Goal: Share content: Share content

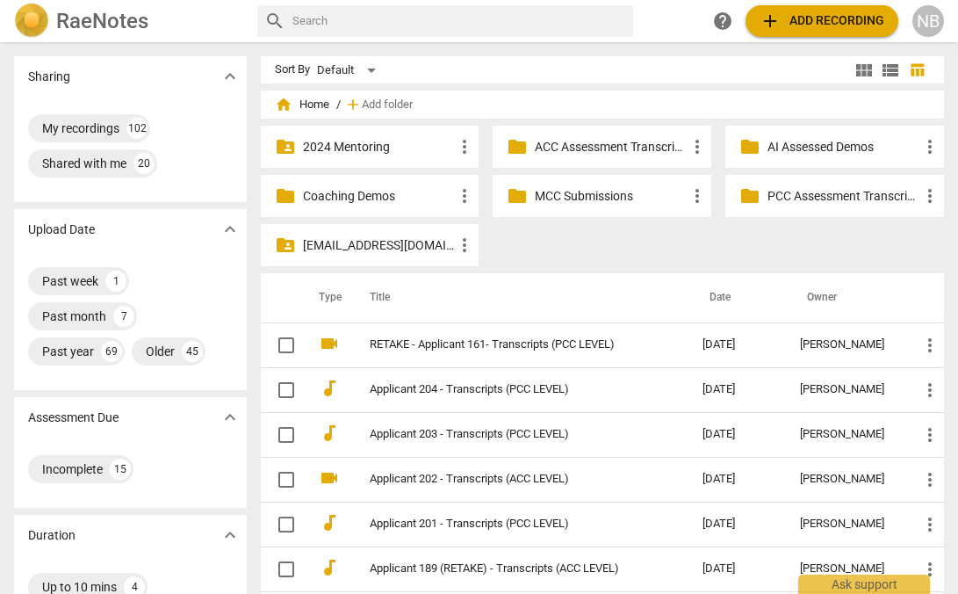
click at [831, 16] on span "add Add recording" at bounding box center [822, 21] width 125 height 21
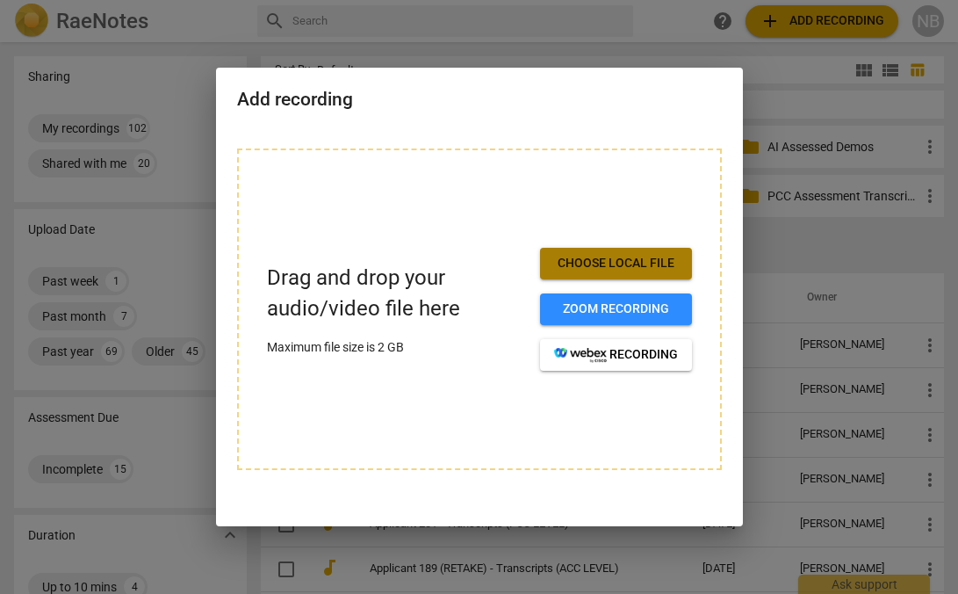
click at [641, 261] on span "Choose local file" at bounding box center [616, 264] width 124 height 18
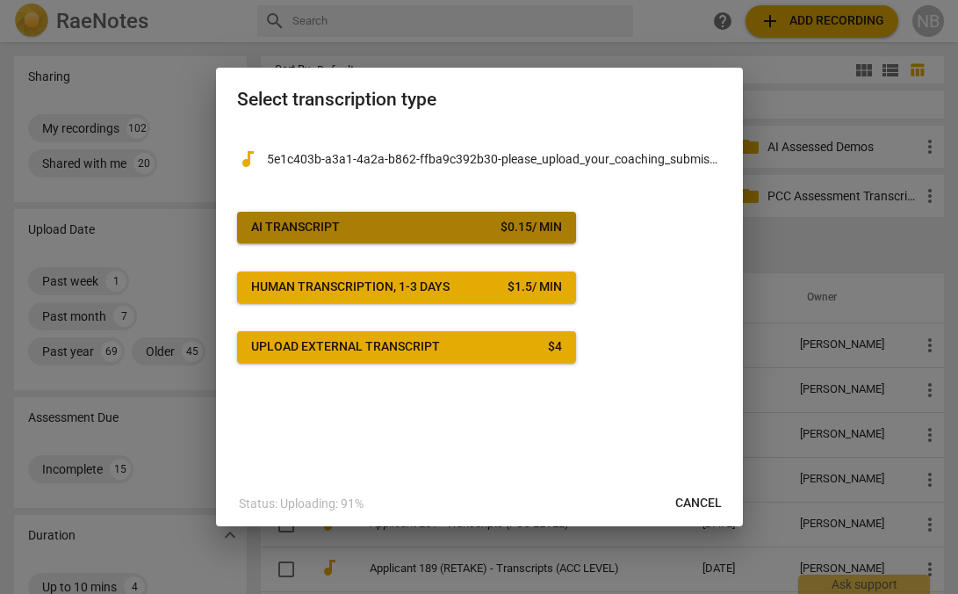
click at [320, 236] on button "AI Transcript $ 0.15 / min" at bounding box center [406, 228] width 339 height 32
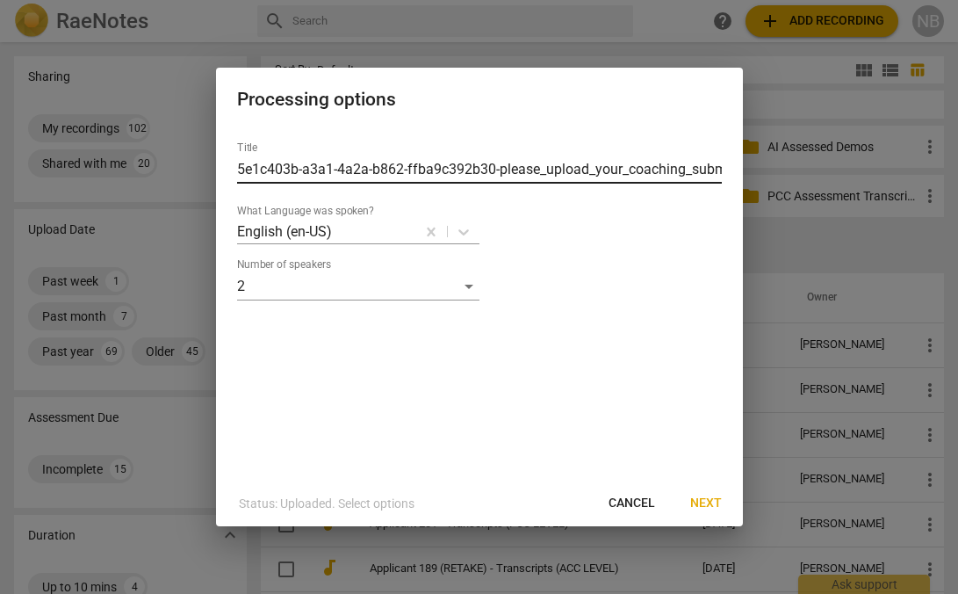
click at [589, 170] on input "5e1c403b-a3a1-4a2a-b862-ffba9c392b30-please_upload_your_coaching_submission-Sep…" at bounding box center [479, 169] width 485 height 28
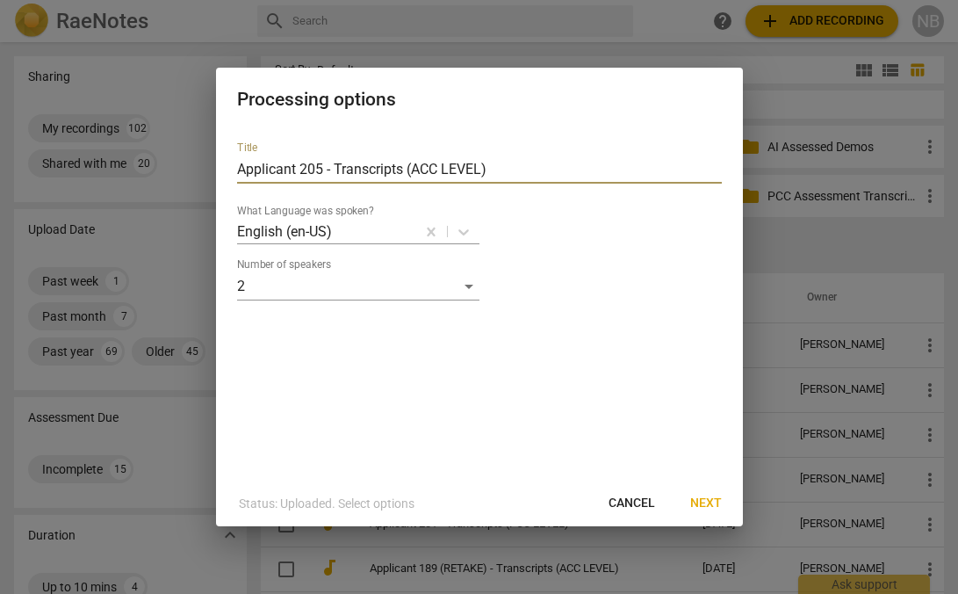
type input "Applicant 205 - Transcripts (ACC LEVEL)"
click at [702, 502] on span "Next" at bounding box center [706, 504] width 32 height 18
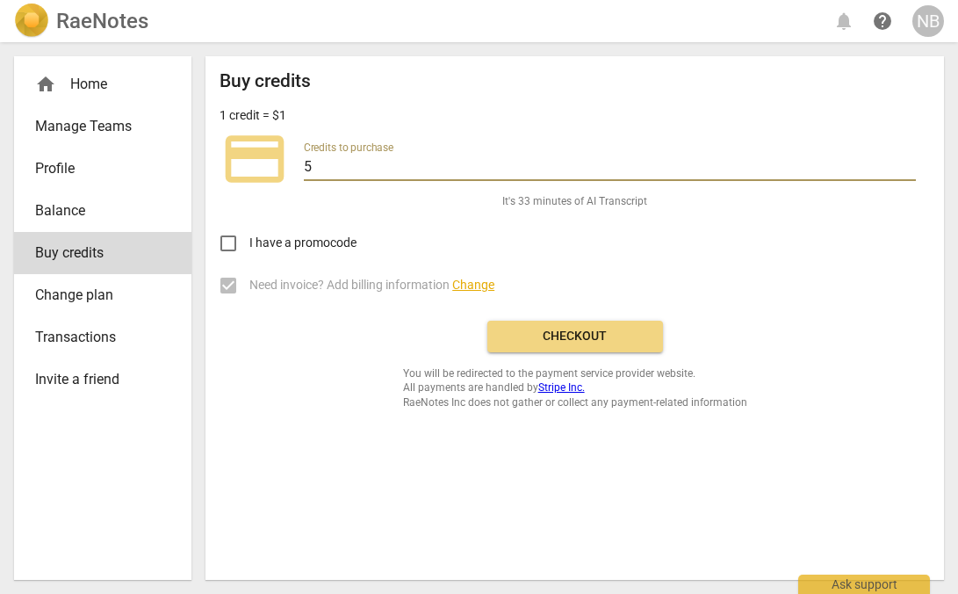
drag, startPoint x: 501, startPoint y: 172, endPoint x: 296, endPoint y: 172, distance: 204.7
click at [296, 172] on div "credit_card Credits to purchase 5" at bounding box center [575, 159] width 711 height 70
type input "25"
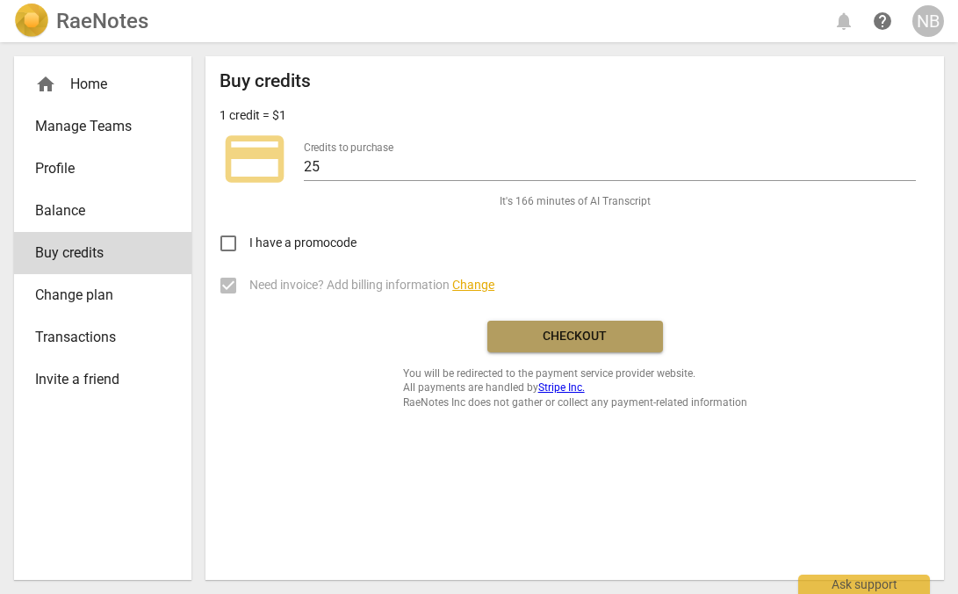
click at [570, 335] on span "Checkout" at bounding box center [576, 337] width 148 height 18
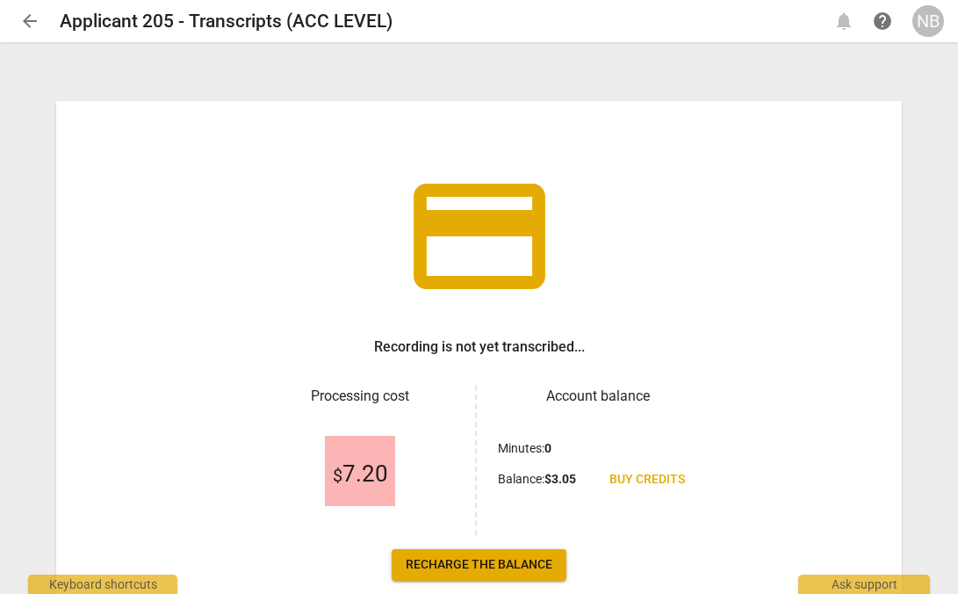
click at [25, 25] on span "arrow_back" at bounding box center [29, 21] width 21 height 21
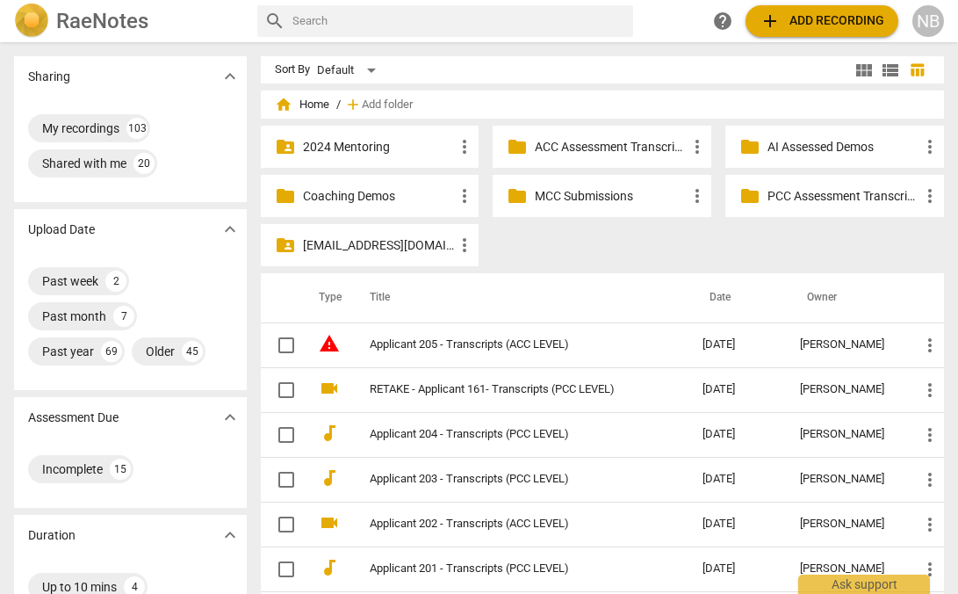
click at [925, 25] on div "NB" at bounding box center [929, 21] width 32 height 32
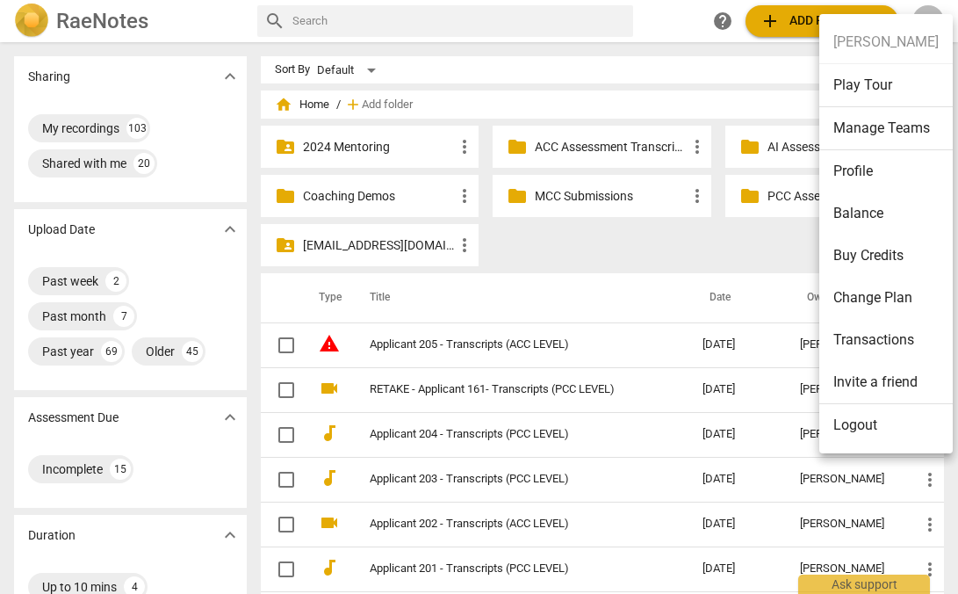
click at [877, 338] on li "Transactions" at bounding box center [887, 340] width 134 height 42
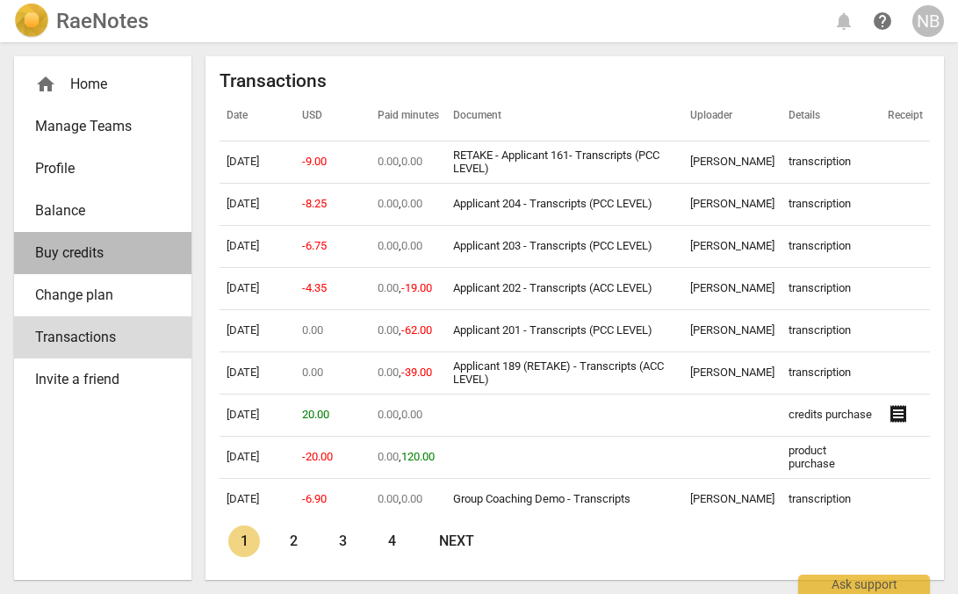
click at [121, 254] on span "Buy credits" at bounding box center [95, 252] width 121 height 21
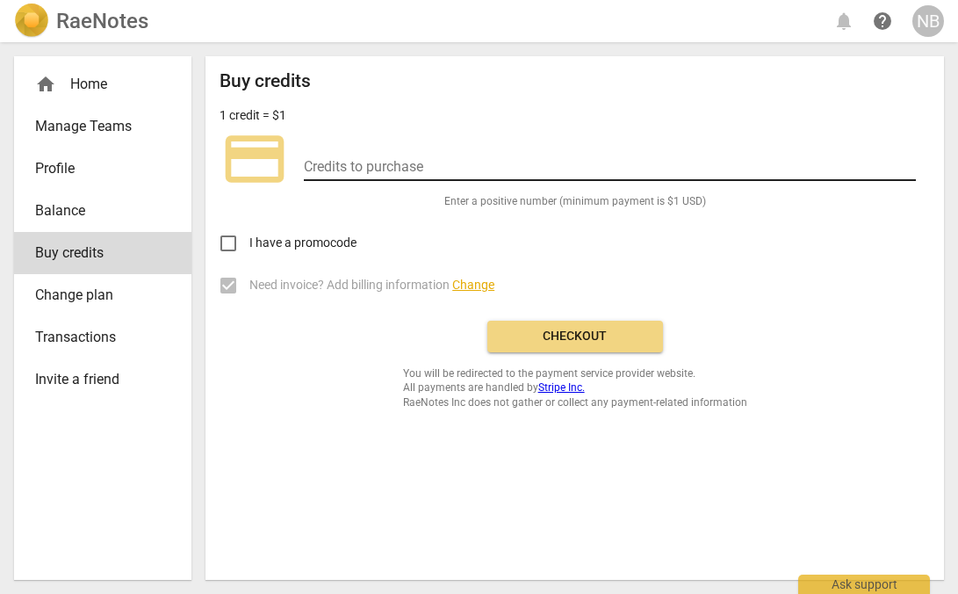
click at [398, 171] on input "number" at bounding box center [610, 167] width 612 height 25
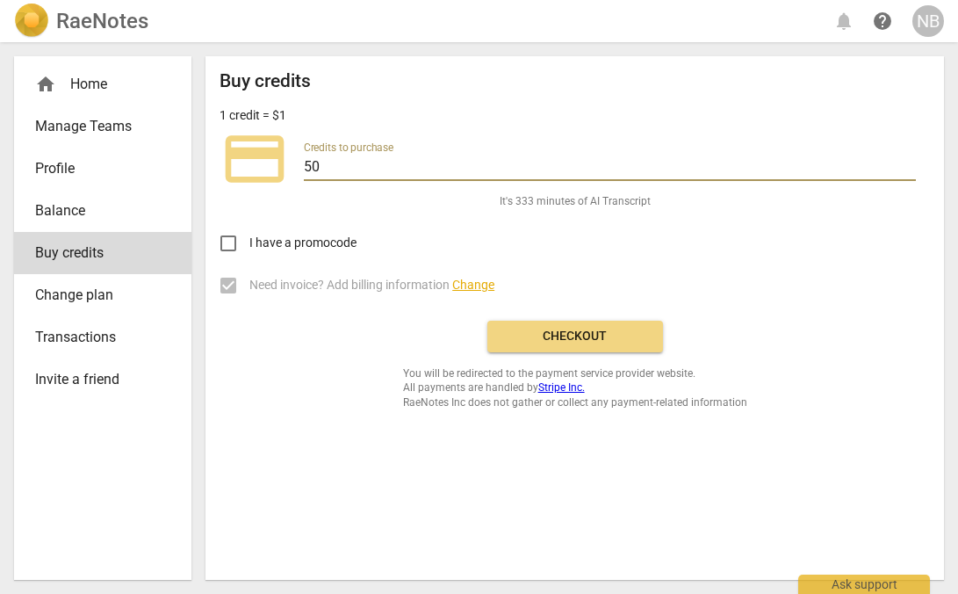
type input "50"
click at [522, 348] on button "Checkout" at bounding box center [576, 337] width 176 height 32
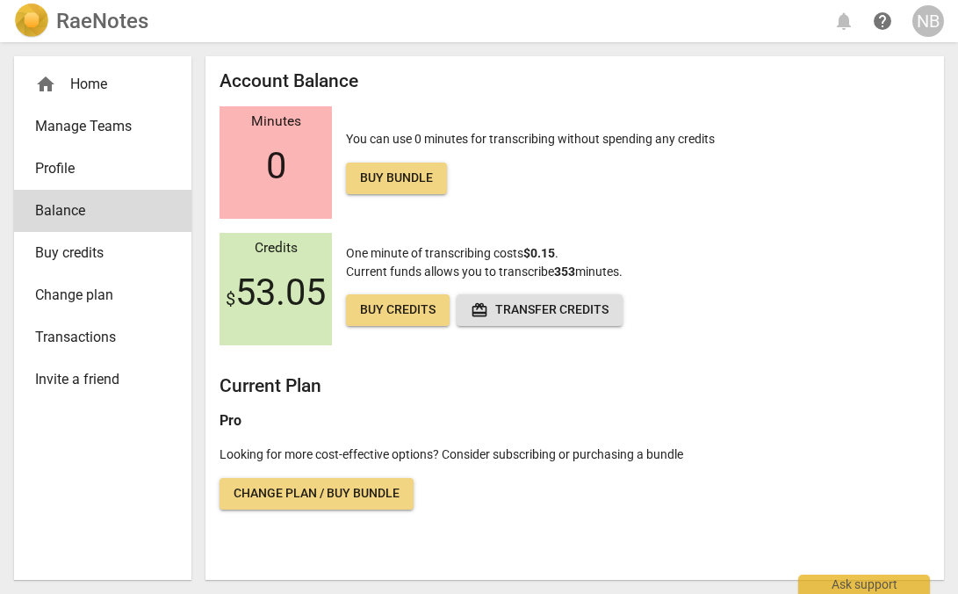
click at [89, 11] on h2 "RaeNotes" at bounding box center [102, 21] width 92 height 25
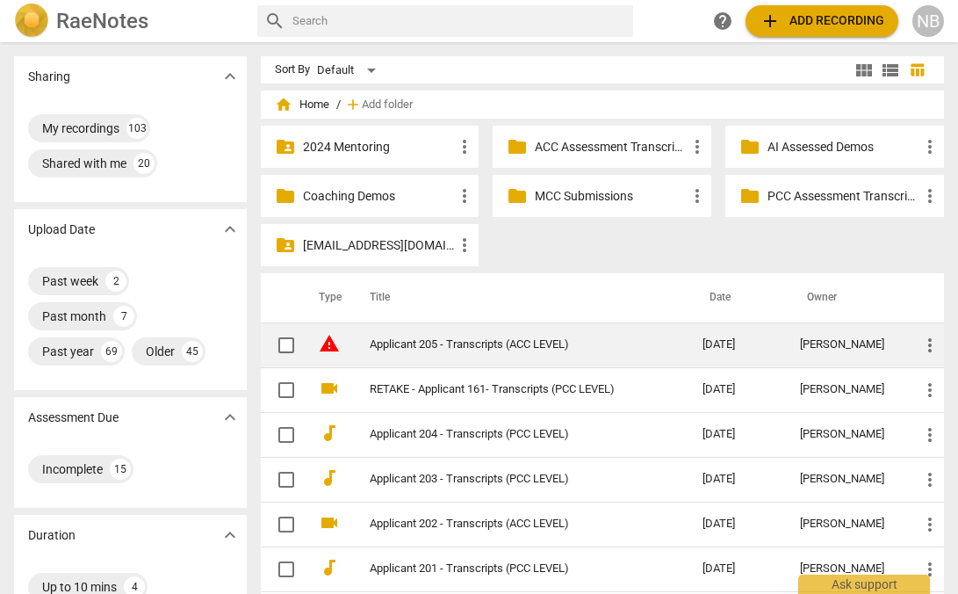
click at [465, 336] on td "Applicant 205 - Transcripts (ACC LEVEL)" at bounding box center [519, 344] width 340 height 45
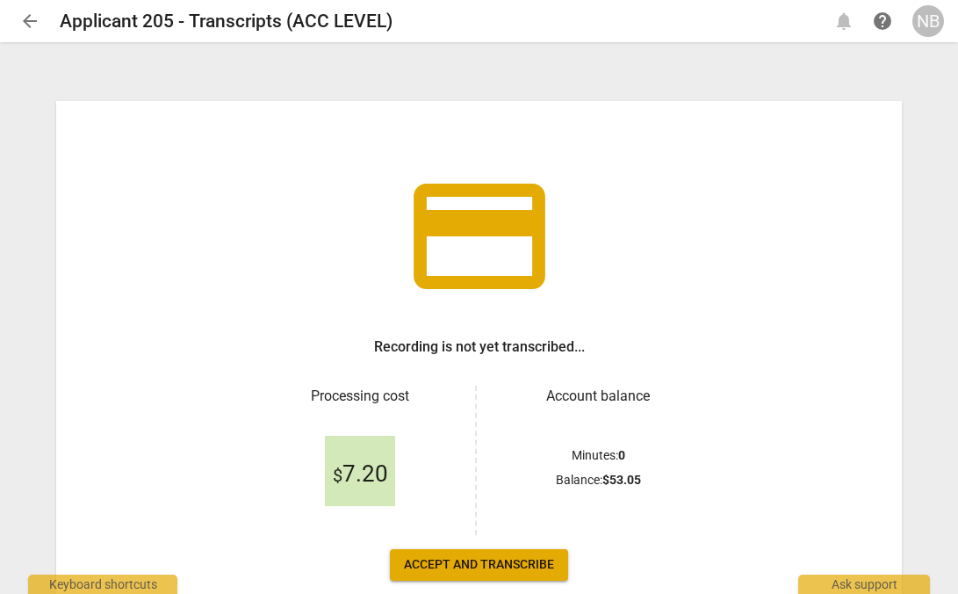
click at [462, 552] on button "Accept and transcribe" at bounding box center [479, 565] width 178 height 32
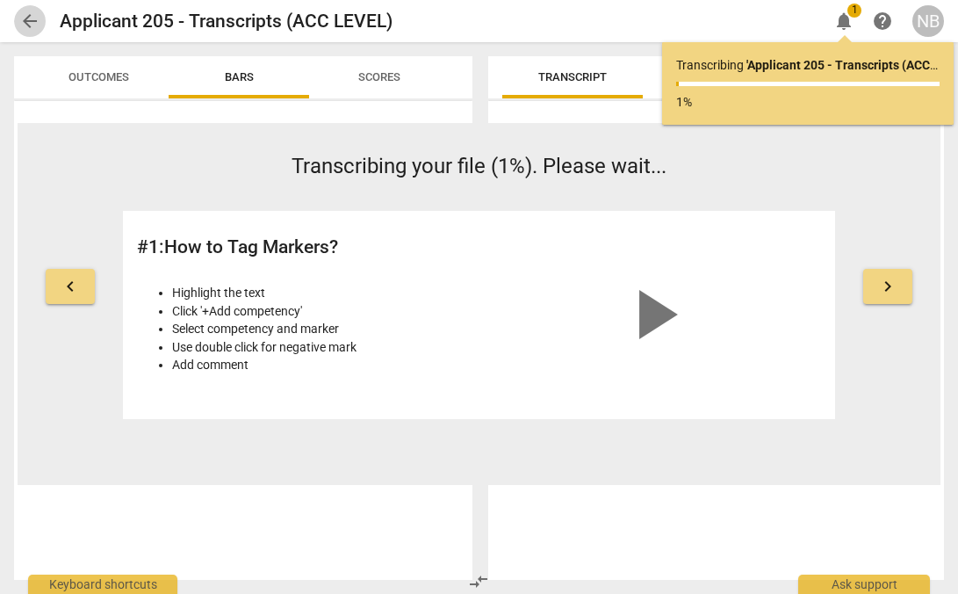
click at [24, 23] on span "arrow_back" at bounding box center [29, 21] width 21 height 21
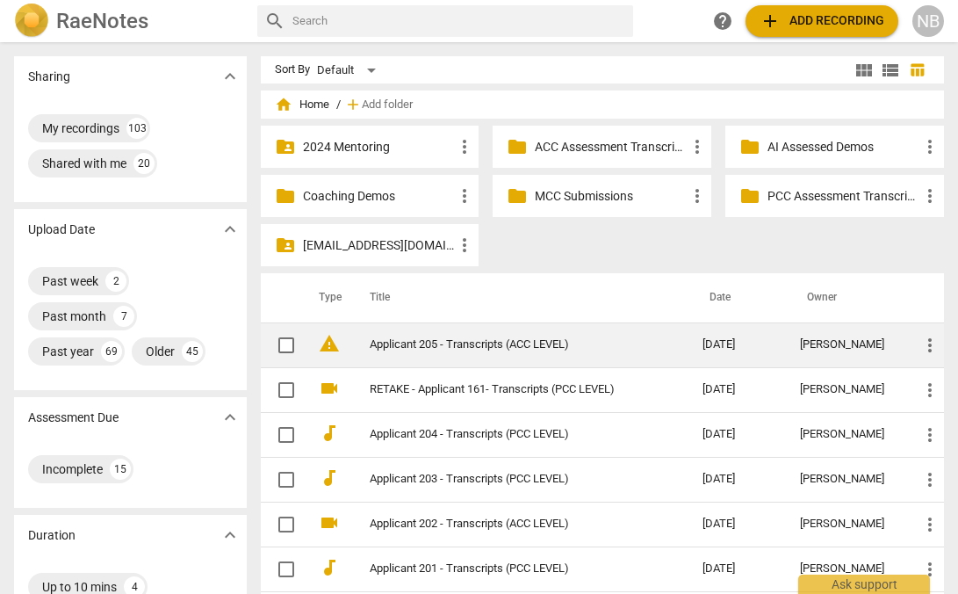
click at [398, 336] on td "Applicant 205 - Transcripts (ACC LEVEL)" at bounding box center [519, 344] width 340 height 45
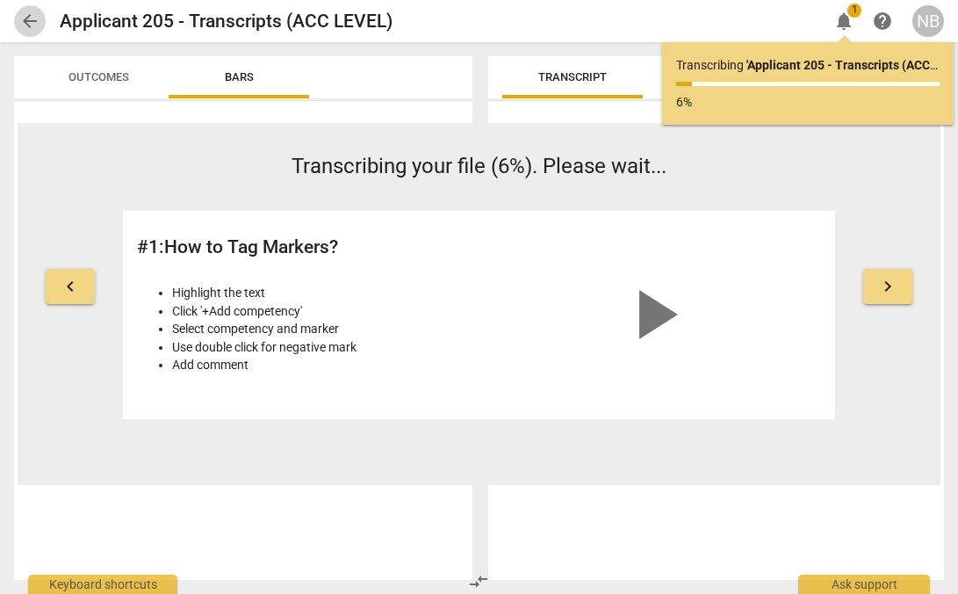
click at [33, 18] on span "arrow_back" at bounding box center [29, 21] width 21 height 21
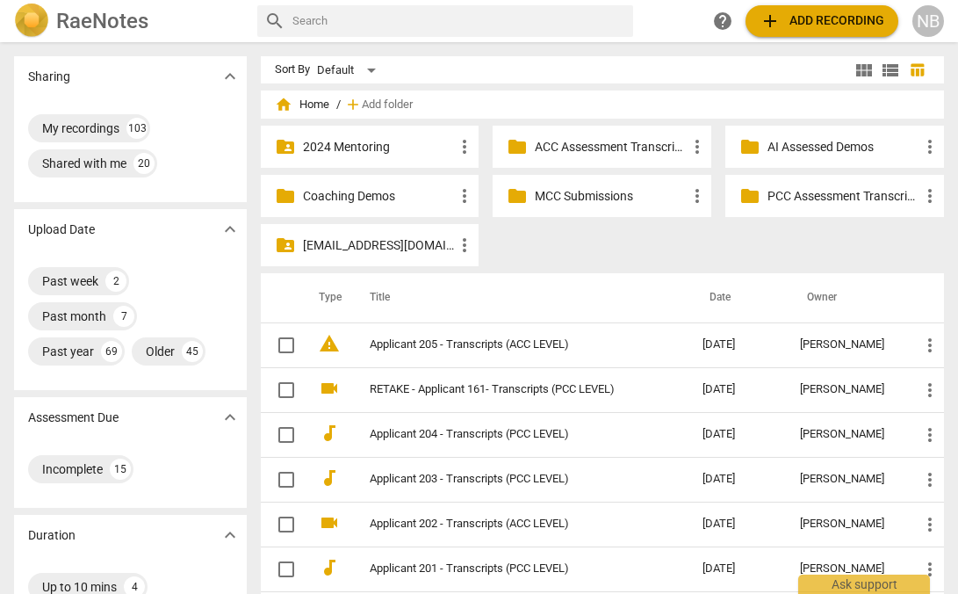
click at [797, 25] on span "add Add recording" at bounding box center [822, 21] width 125 height 21
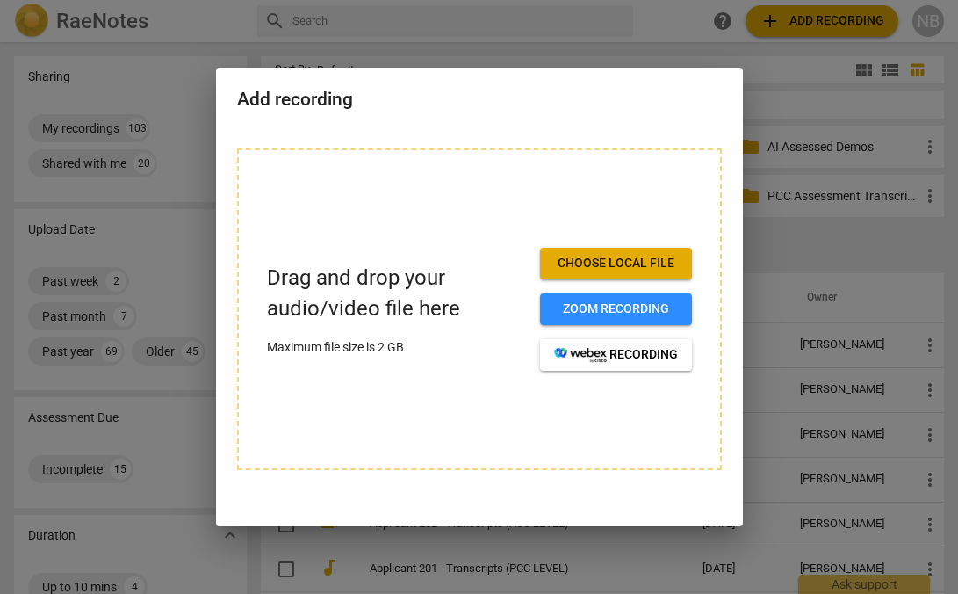
click at [605, 265] on span "Choose local file" at bounding box center [616, 264] width 124 height 18
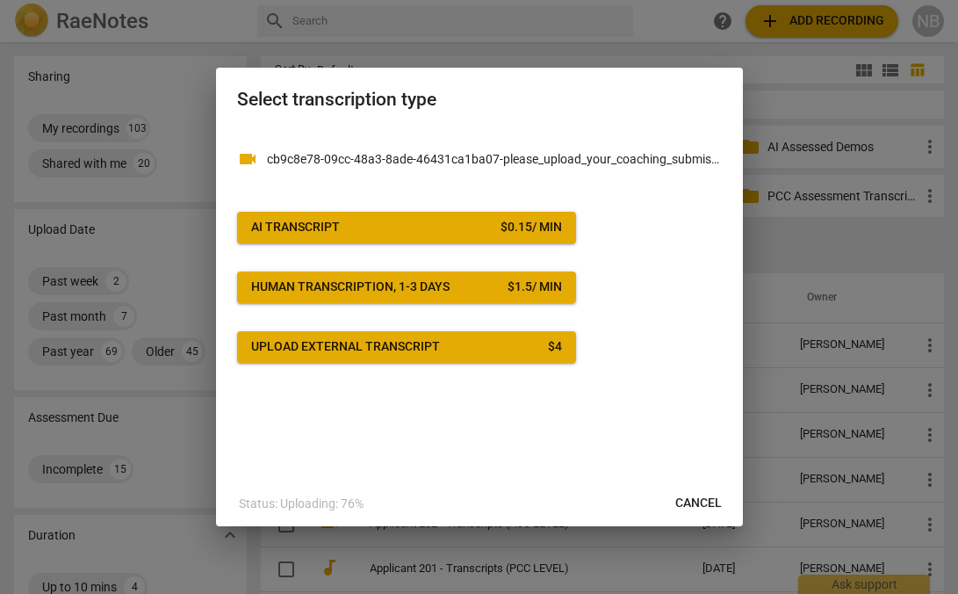
click at [461, 232] on span "AI Transcript $ 0.15 / min" at bounding box center [406, 228] width 311 height 18
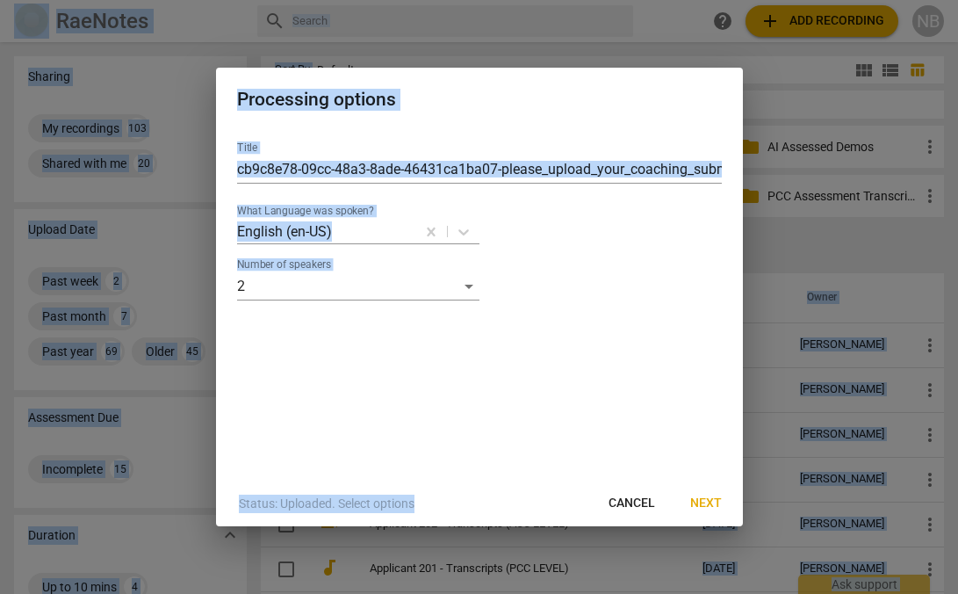
click at [490, 149] on div "Title cb9c8e78-09cc-48a3-8ade-46431ca1ba07-please_upload_your_coaching_submissi…" at bounding box center [479, 162] width 485 height 42
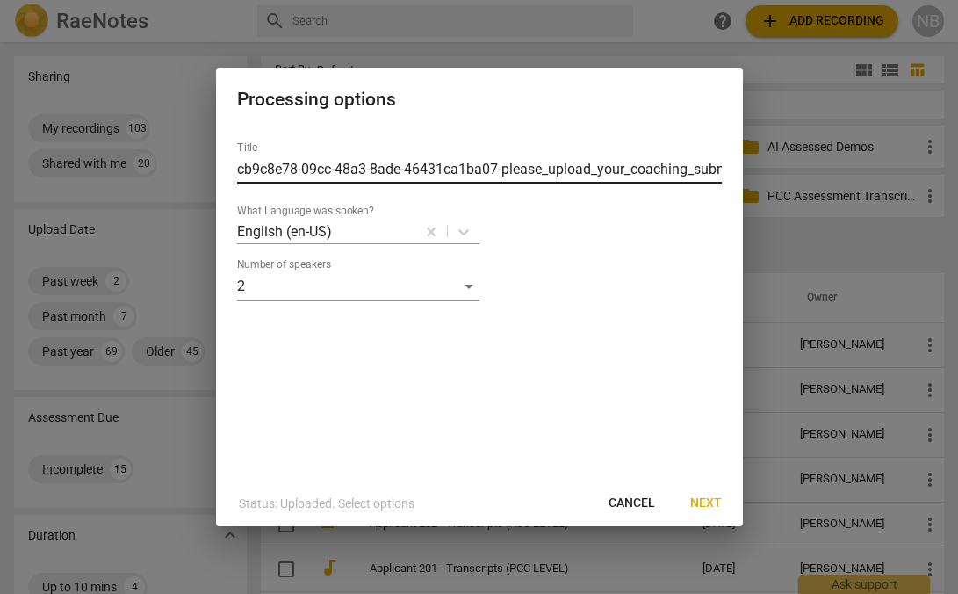
click at [490, 165] on input "cb9c8e78-09cc-48a3-8ade-46431ca1ba07-please_upload_your_coaching_submission-Coa…" at bounding box center [479, 169] width 485 height 28
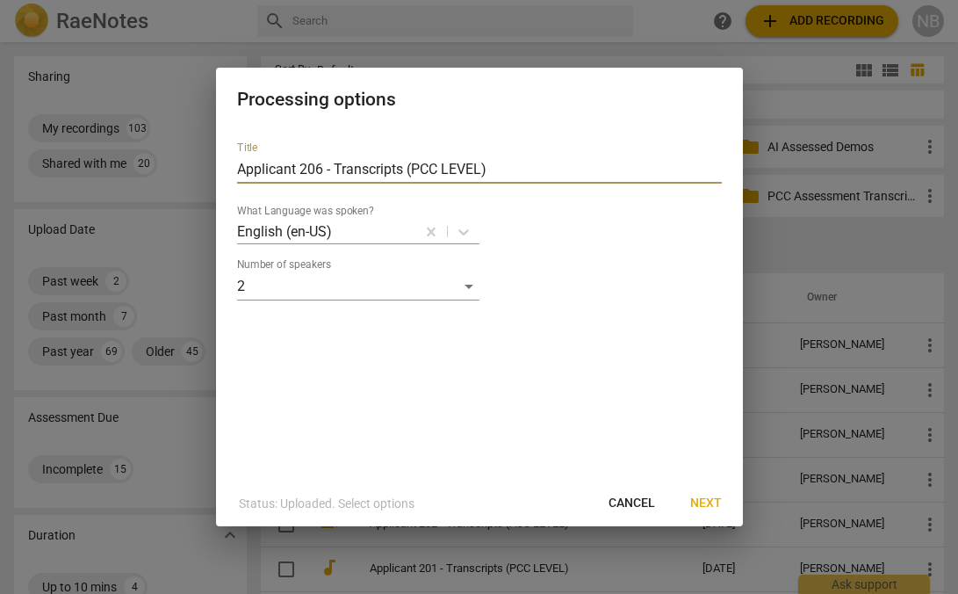
type input "Applicant 206 - Transcripts (PCC LEVEL)"
click at [708, 507] on span "Next" at bounding box center [706, 504] width 32 height 18
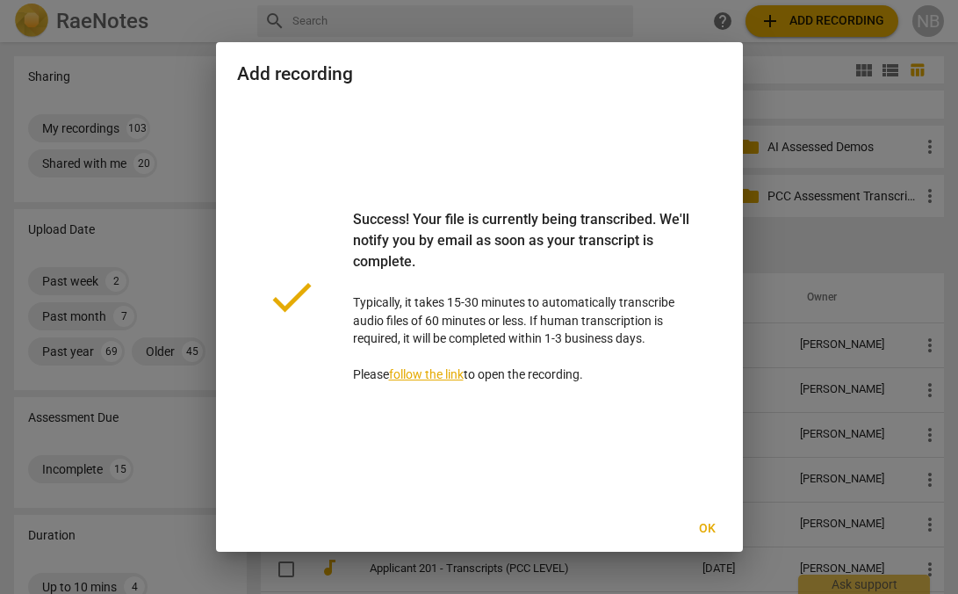
click at [704, 526] on span "Ok" at bounding box center [708, 529] width 28 height 18
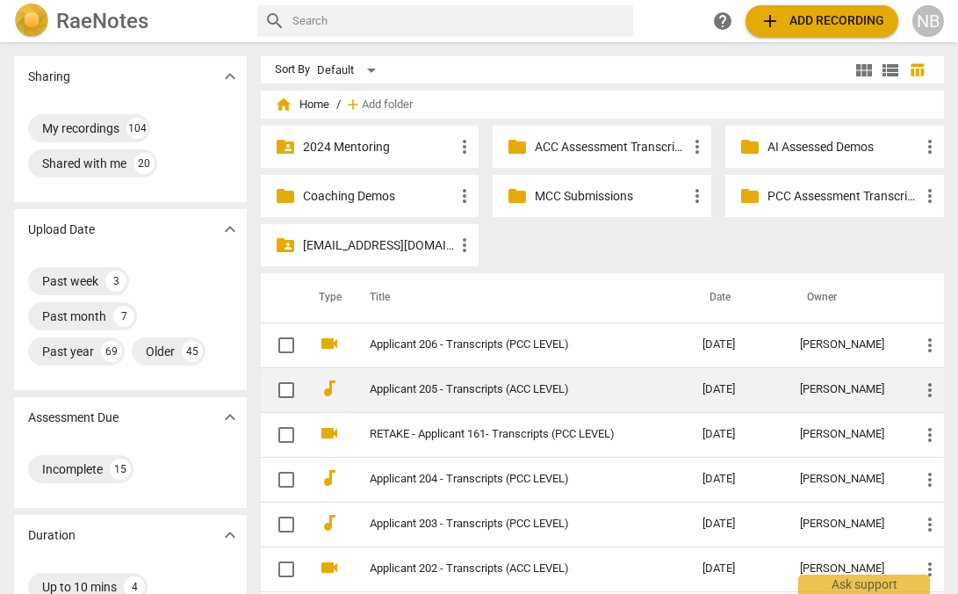
click at [454, 386] on link "Applicant 205 - Transcripts (ACC LEVEL)" at bounding box center [505, 389] width 270 height 13
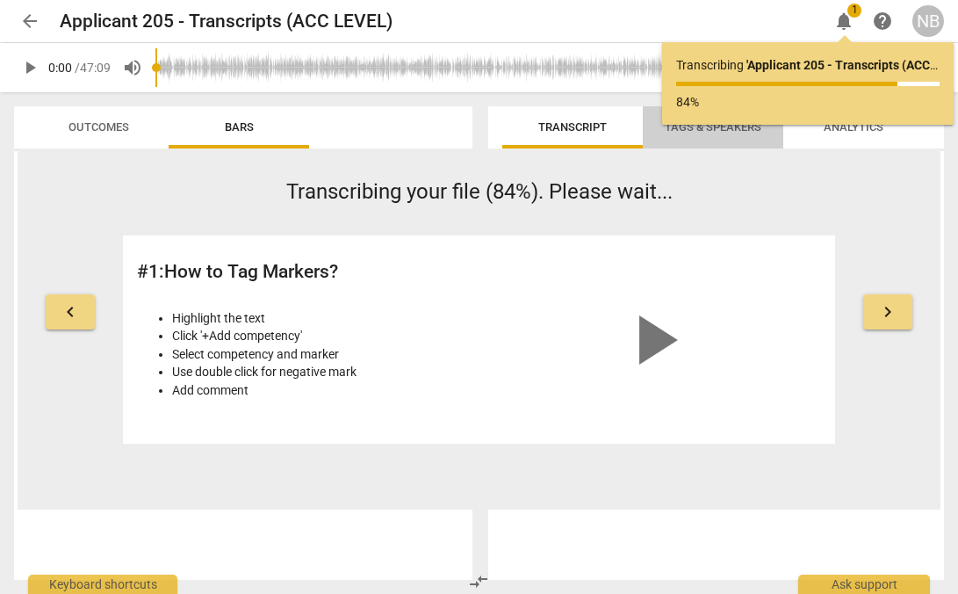
click at [744, 134] on span "Tags & Speakers" at bounding box center [713, 128] width 139 height 24
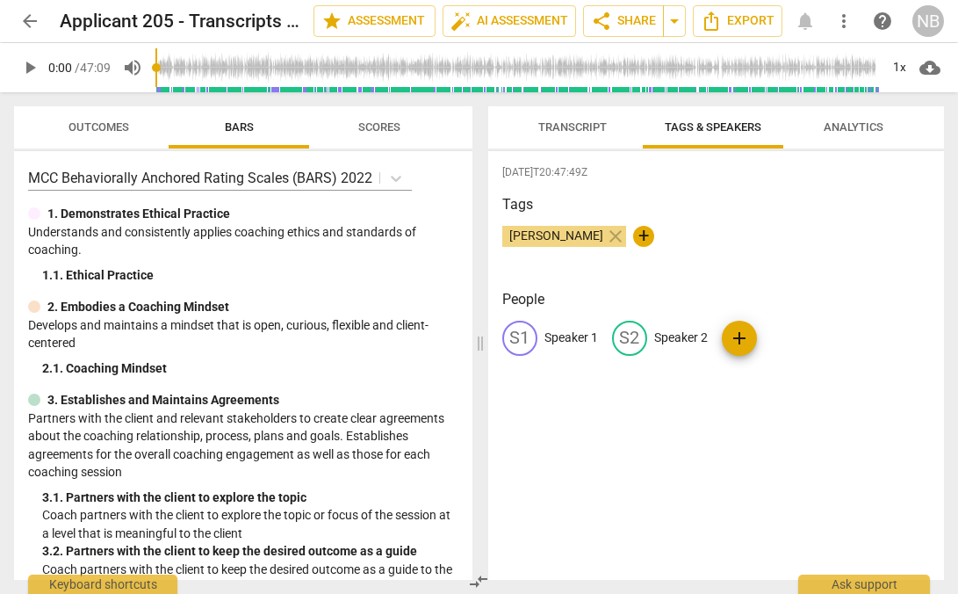
click at [567, 127] on span "Transcript" at bounding box center [572, 126] width 69 height 13
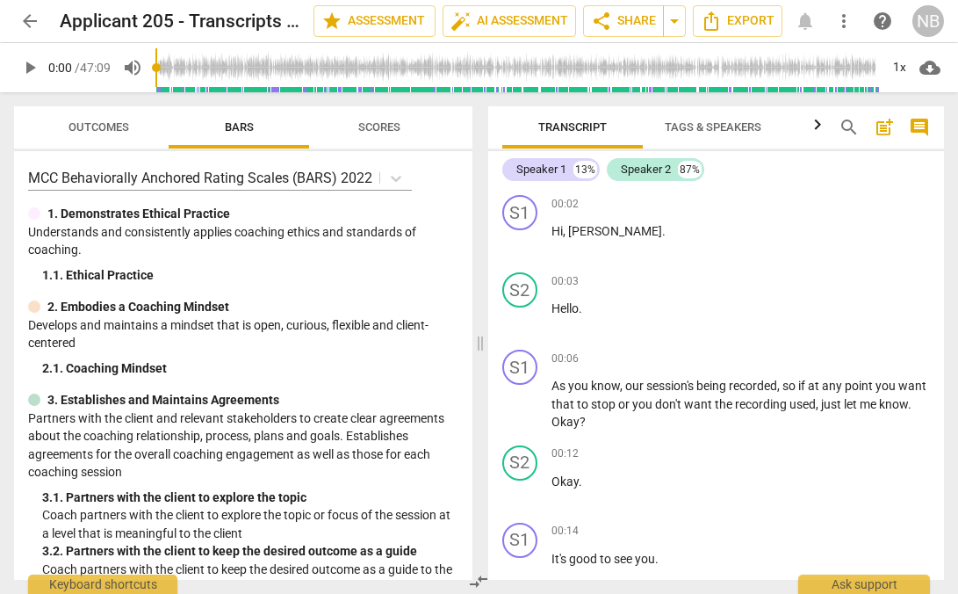
click at [692, 131] on span "Tags & Speakers" at bounding box center [713, 126] width 97 height 13
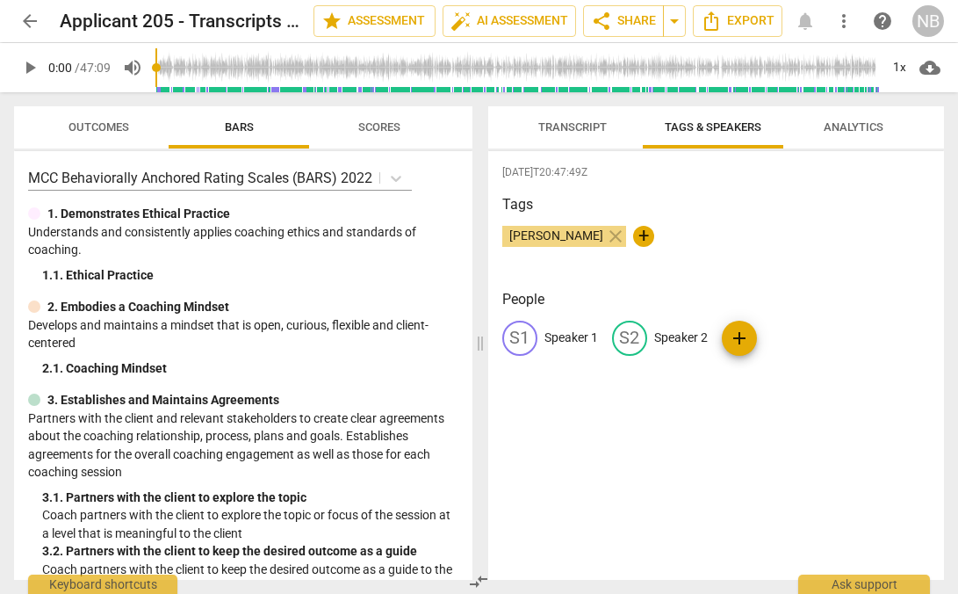
click at [565, 336] on p "Speaker 1" at bounding box center [572, 338] width 54 height 18
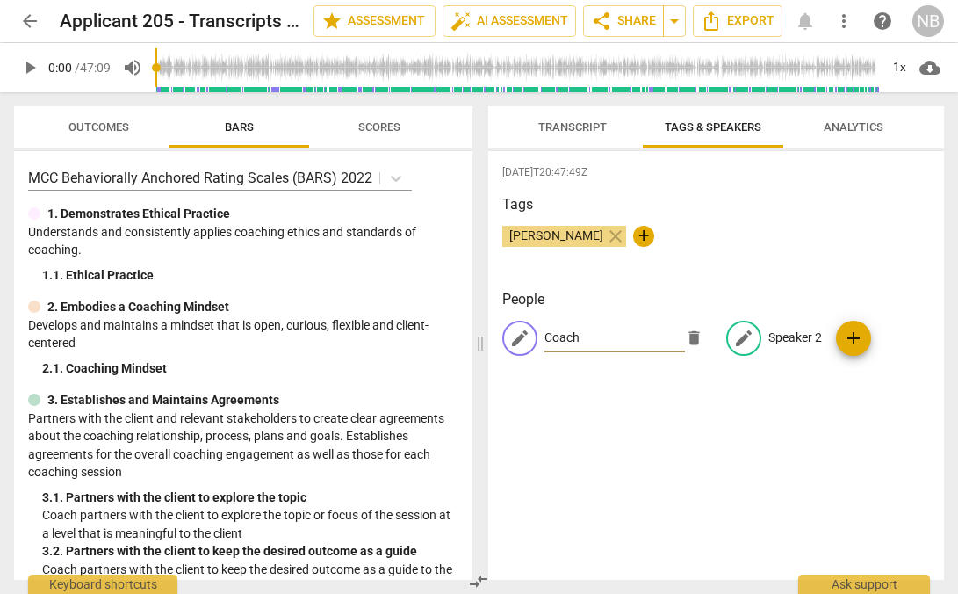
type input "Coach"
click at [798, 336] on p "Speaker 2" at bounding box center [796, 338] width 54 height 18
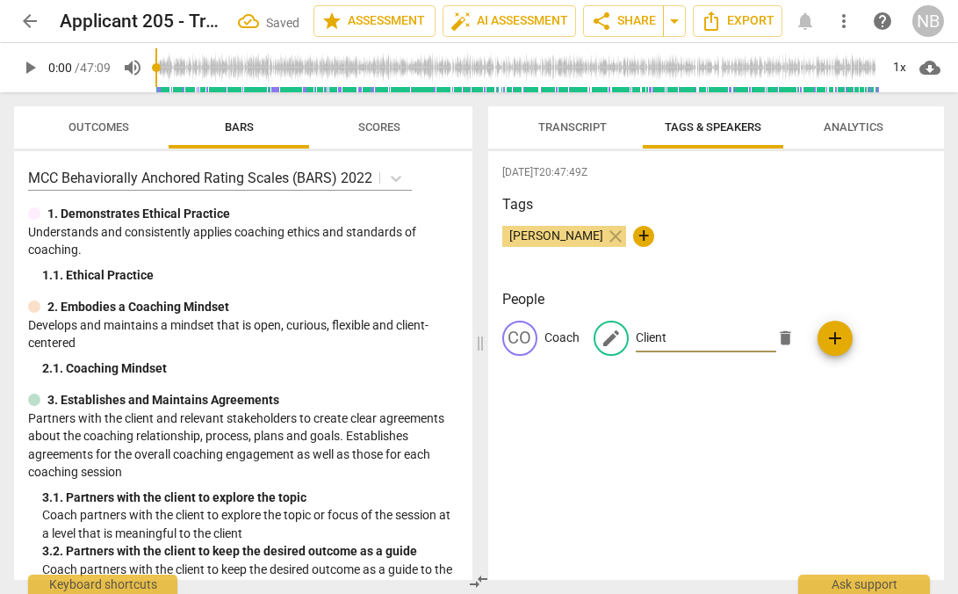
type input "Client"
click at [815, 184] on div "2025-10-10T20:47:49Z Tags Nathalie Blais close + People CO Coach edit Client de…" at bounding box center [716, 365] width 457 height 429
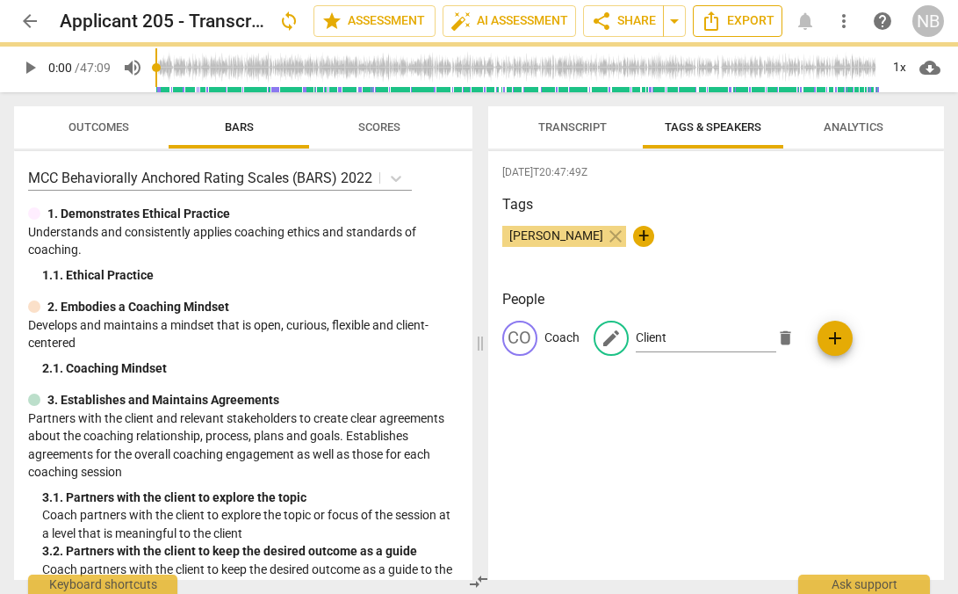
click at [766, 19] on span "Export" at bounding box center [738, 21] width 74 height 21
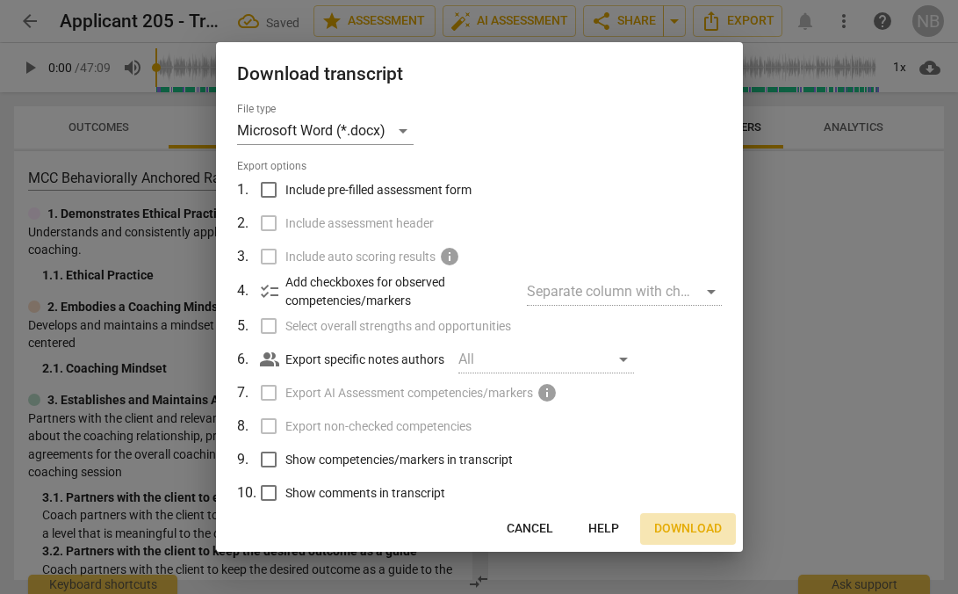
click at [679, 531] on span "Download" at bounding box center [688, 529] width 68 height 18
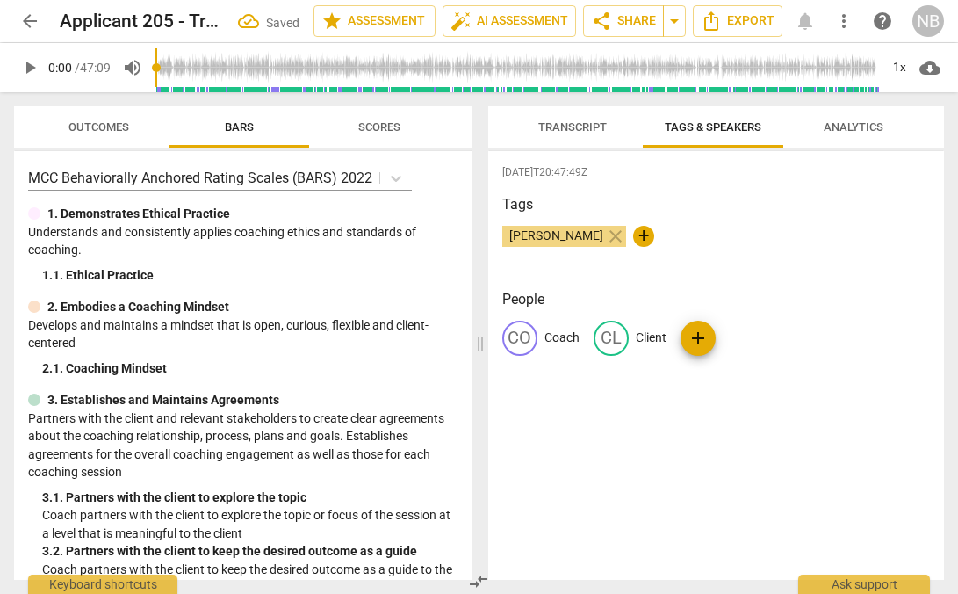
click at [857, 106] on button "Analytics" at bounding box center [854, 127] width 141 height 42
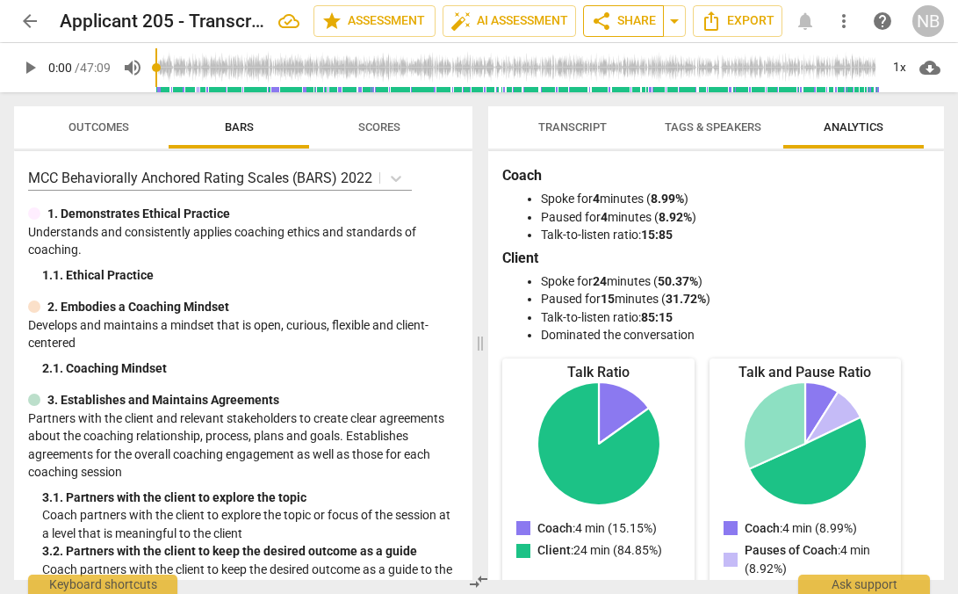
click at [641, 25] on span "share Share" at bounding box center [623, 21] width 65 height 21
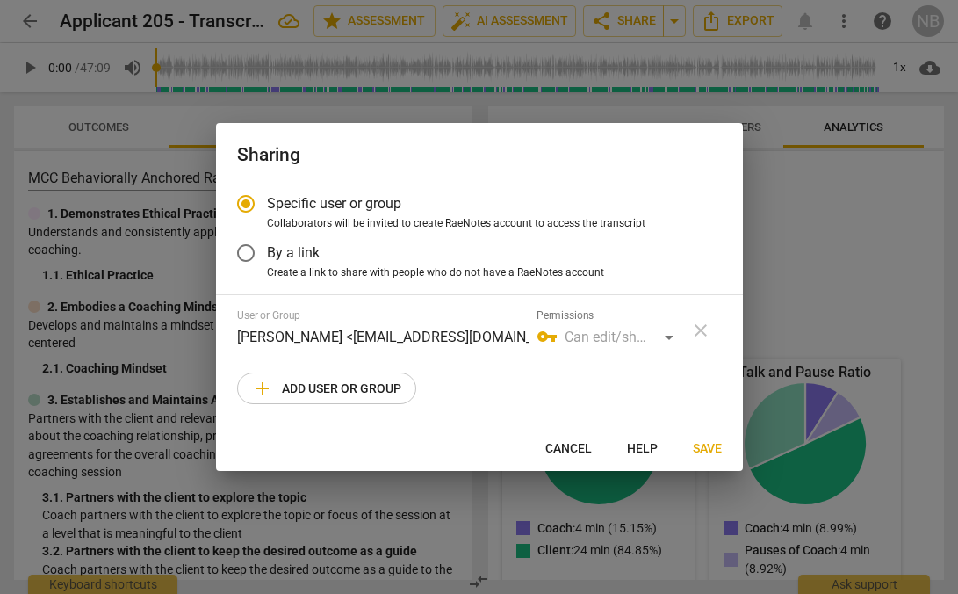
click at [385, 390] on span "add Add user or group" at bounding box center [326, 388] width 149 height 21
radio input "false"
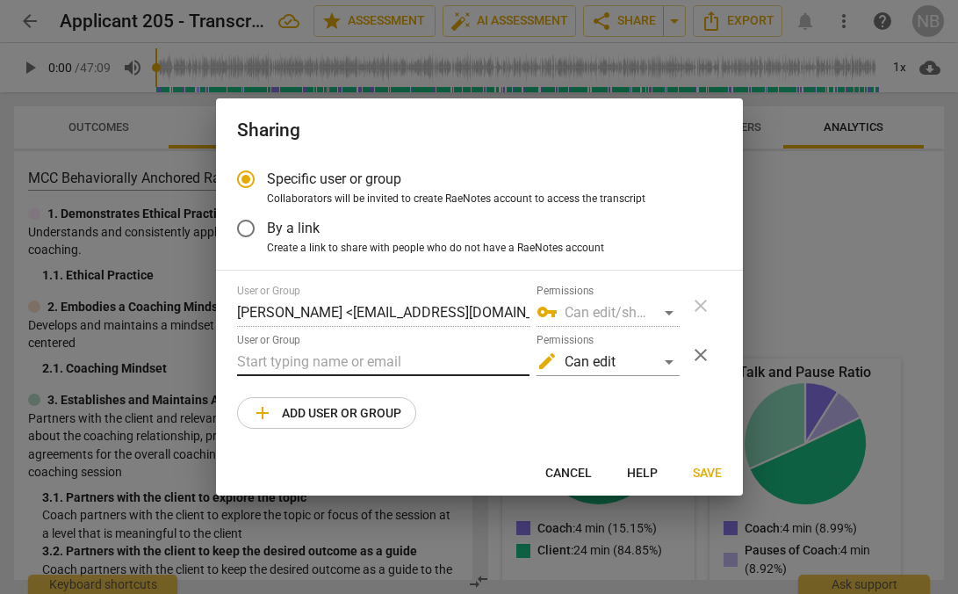
click at [386, 365] on input "text" at bounding box center [383, 362] width 293 height 28
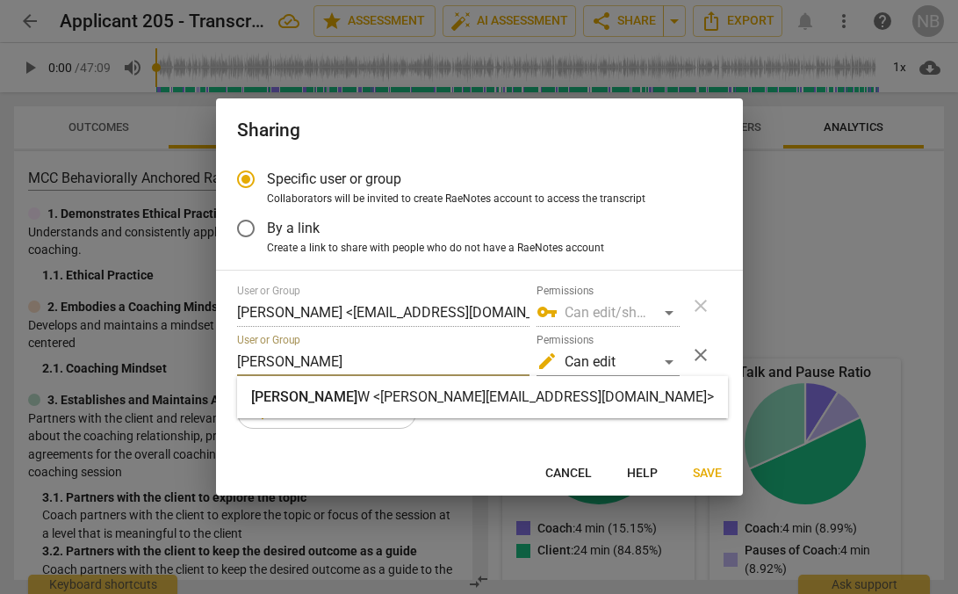
type input "sandra"
click at [375, 392] on strong "W <sandra@canadacoachacademy.com>" at bounding box center [536, 396] width 357 height 17
radio input "false"
type input "Sandra W <sandra@canadacoachacademy.com>"
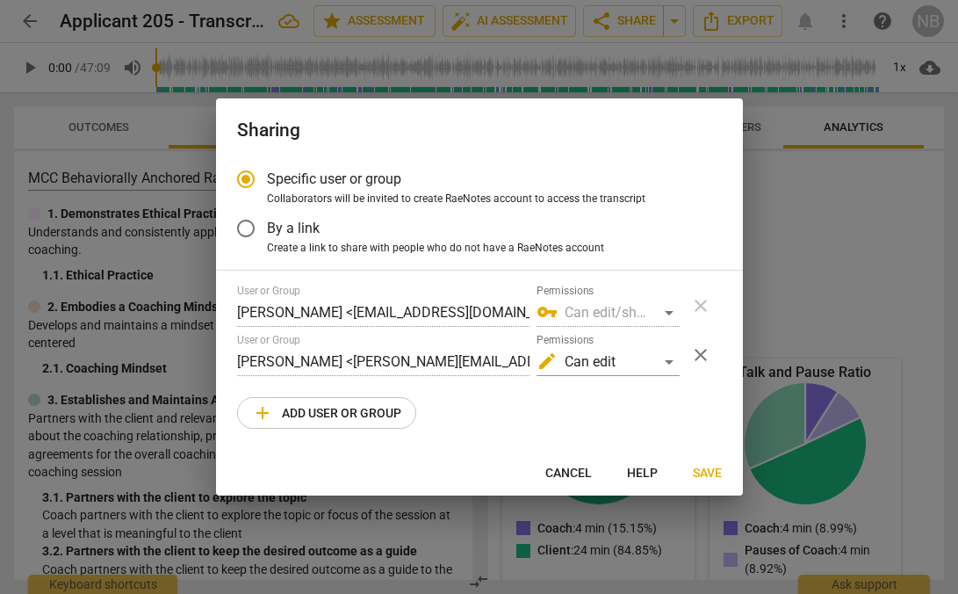
click at [354, 420] on span "add Add user or group" at bounding box center [326, 412] width 149 height 21
radio input "false"
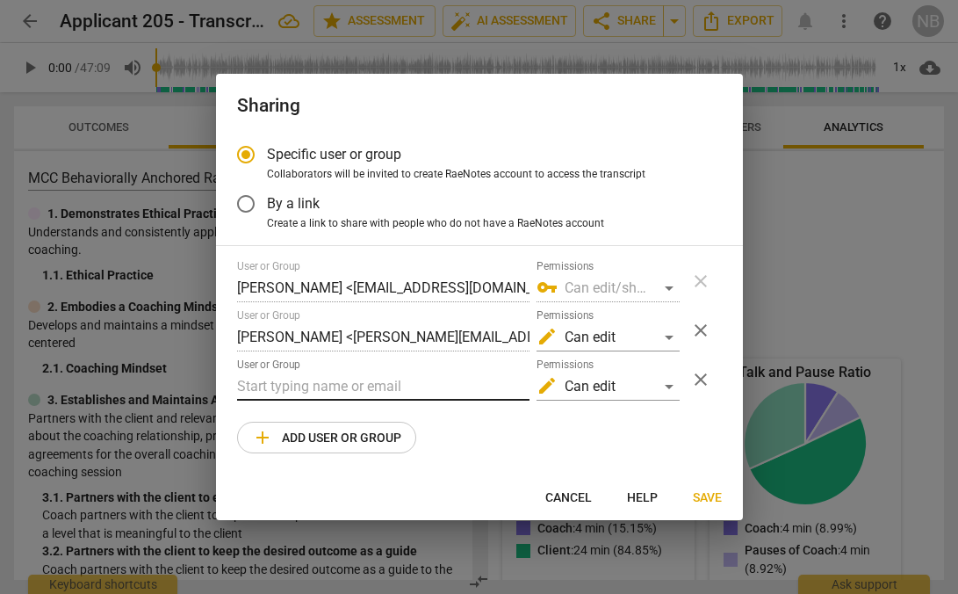
click at [340, 394] on input "text" at bounding box center [383, 386] width 293 height 28
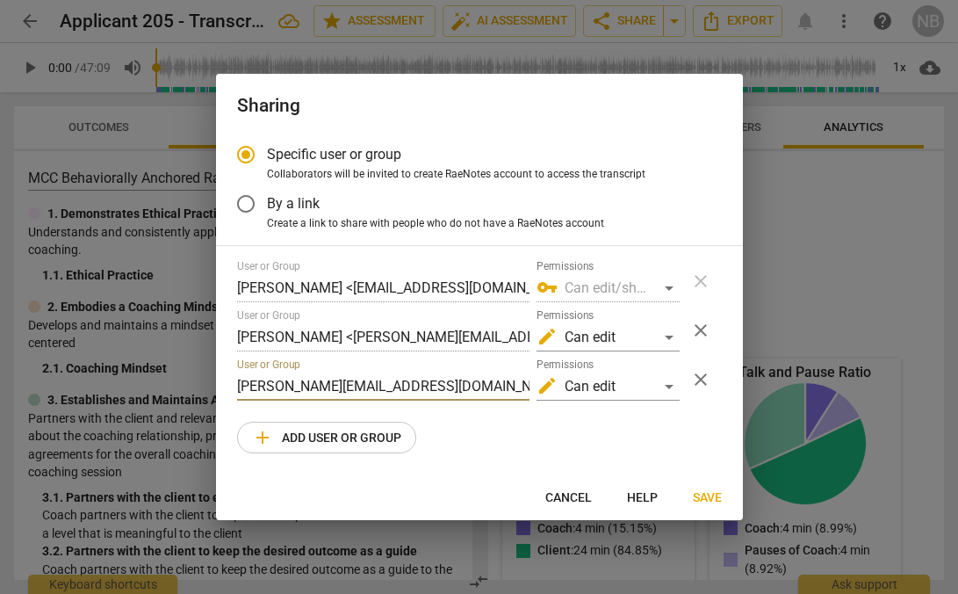
type input "sandra@coachacademy.com"
click at [256, 206] on input "By a link" at bounding box center [246, 204] width 42 height 42
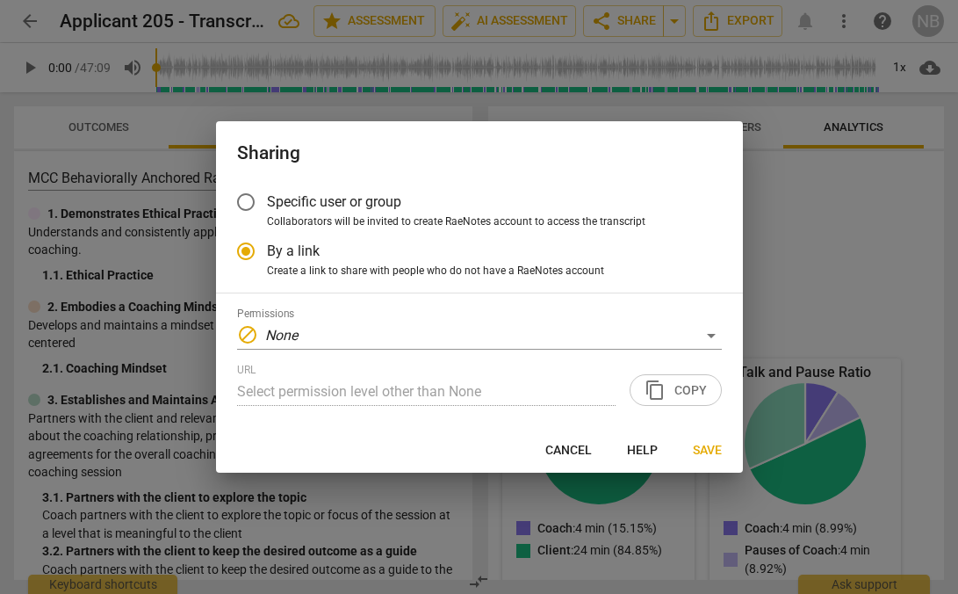
click at [296, 320] on div "Permissions block None" at bounding box center [479, 328] width 485 height 42
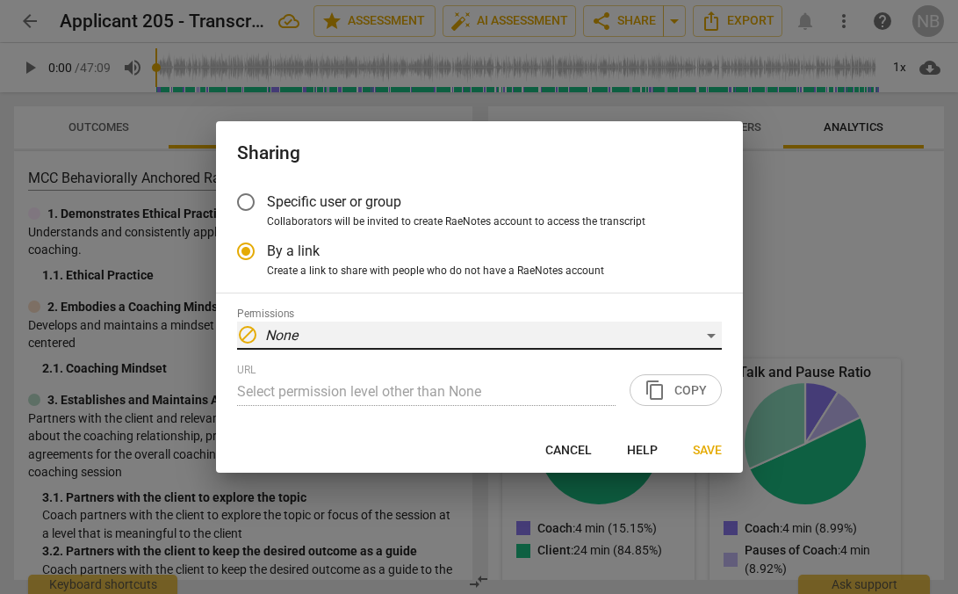
click at [295, 350] on div "block None" at bounding box center [479, 335] width 485 height 28
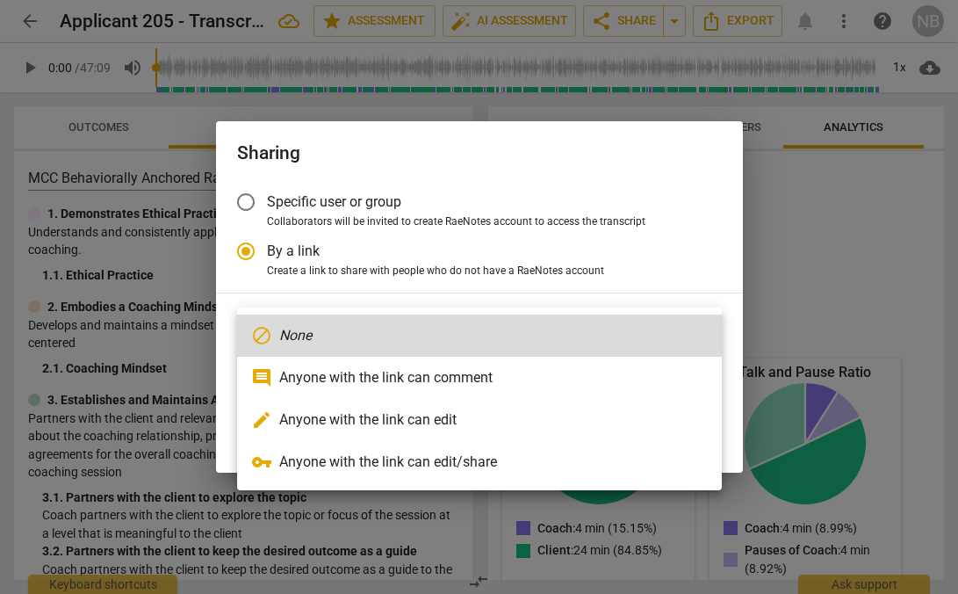
click at [299, 454] on li "vpn_key Anyone with the link can edit/share" at bounding box center [479, 462] width 485 height 42
radio input "false"
type input "https://app.raenotes.com/meeting/7551f90607954b708209fbbf2ac7aad5"
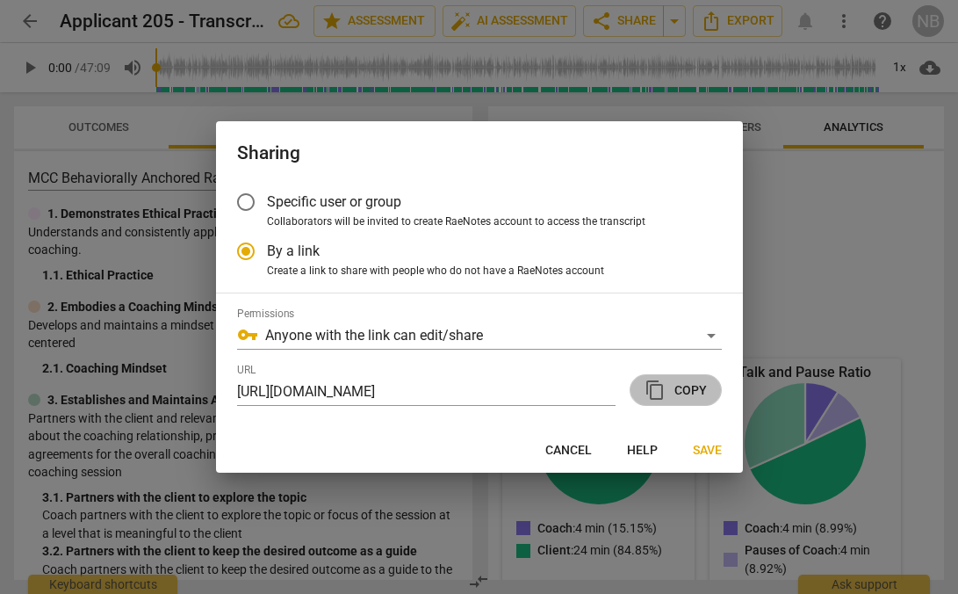
click at [688, 390] on span "content_copy Copy" at bounding box center [676, 389] width 62 height 21
click at [299, 212] on label "Specific user or group" at bounding box center [466, 202] width 483 height 42
click at [267, 212] on input "Specific user or group" at bounding box center [246, 202] width 42 height 42
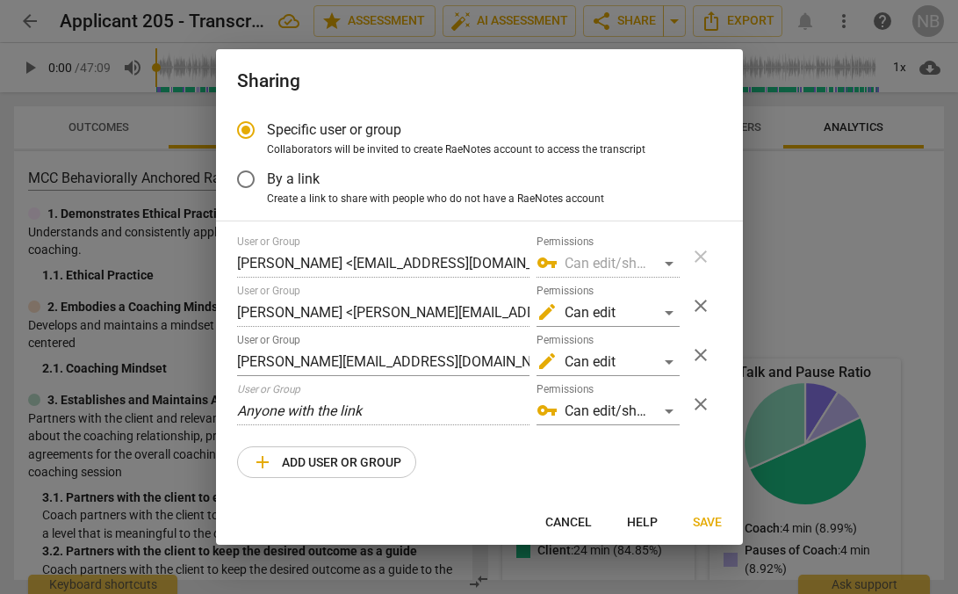
click at [702, 518] on span "Save" at bounding box center [707, 523] width 29 height 18
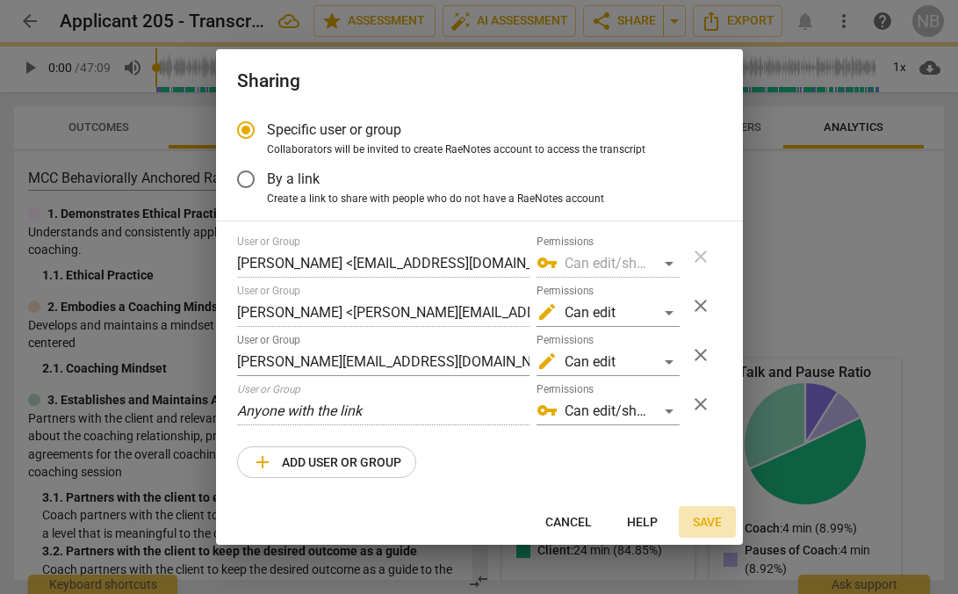
click at [716, 521] on span "Save" at bounding box center [707, 523] width 29 height 18
click at [699, 522] on span "Save" at bounding box center [707, 523] width 29 height 18
click at [694, 507] on button "Save" at bounding box center [707, 522] width 57 height 32
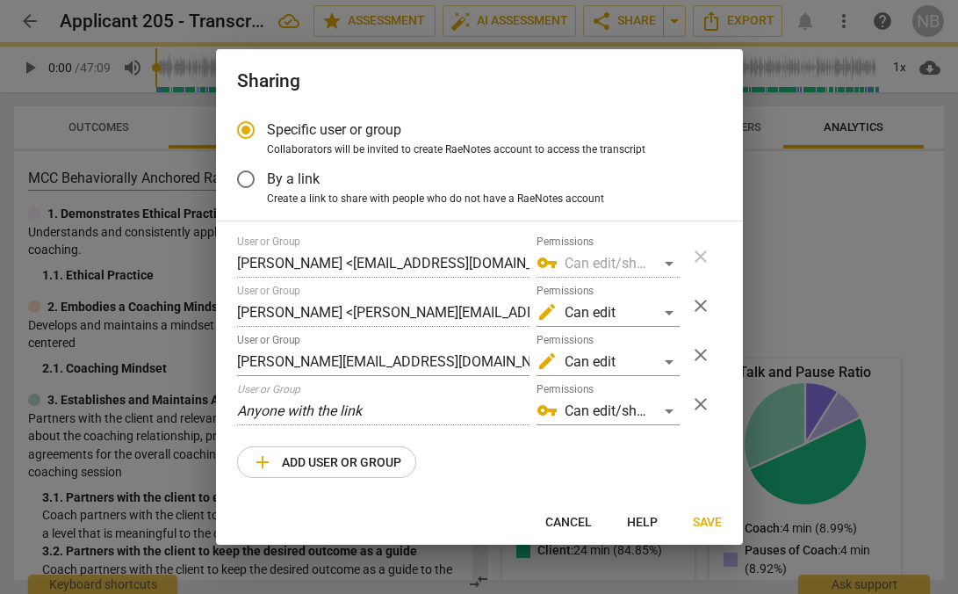
click at [579, 518] on span "Cancel" at bounding box center [568, 523] width 47 height 18
radio input "false"
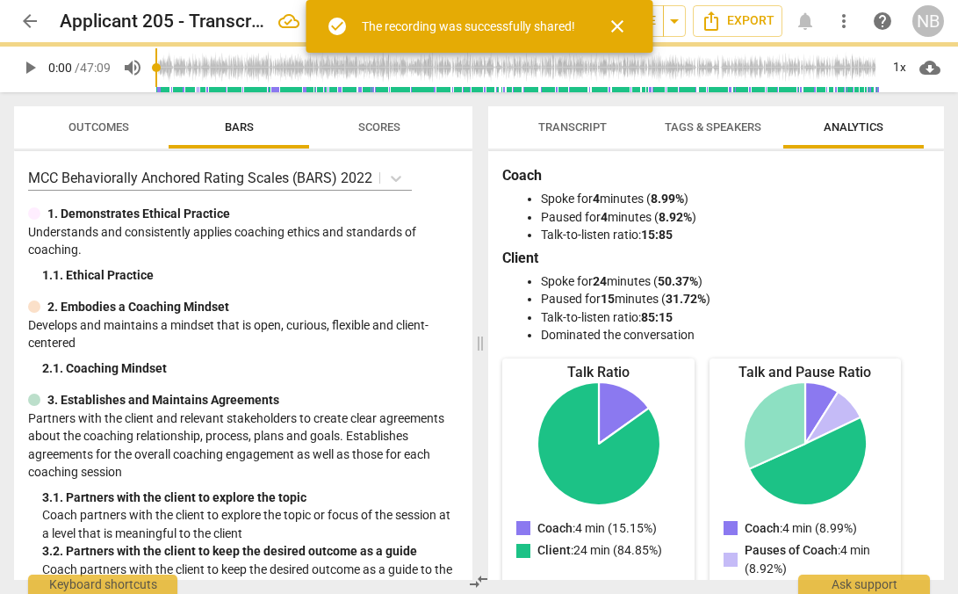
click at [622, 27] on span "close" at bounding box center [617, 26] width 21 height 21
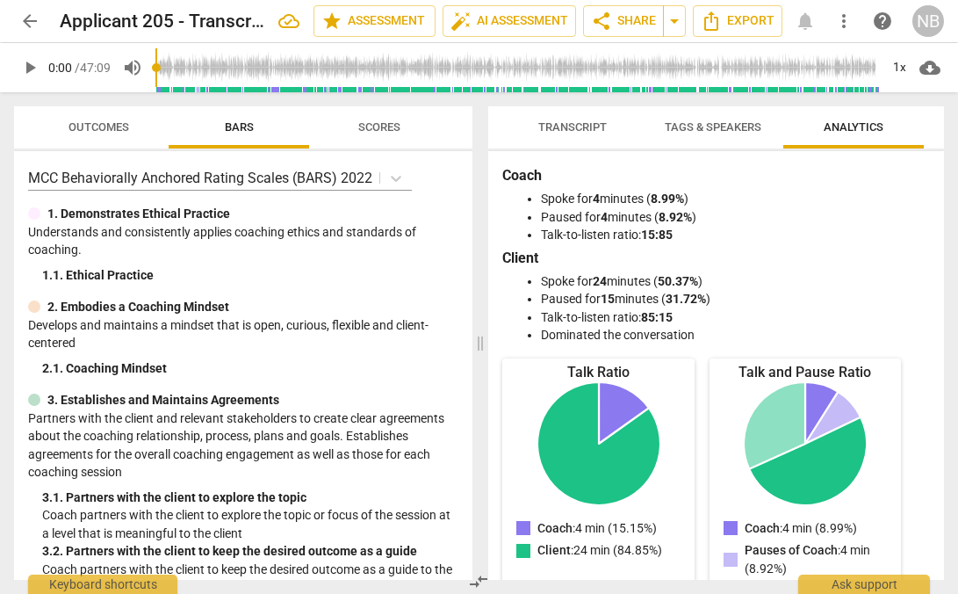
click at [621, 25] on div "check_circle The recording was successfully shared! close" at bounding box center [479, 26] width 347 height 53
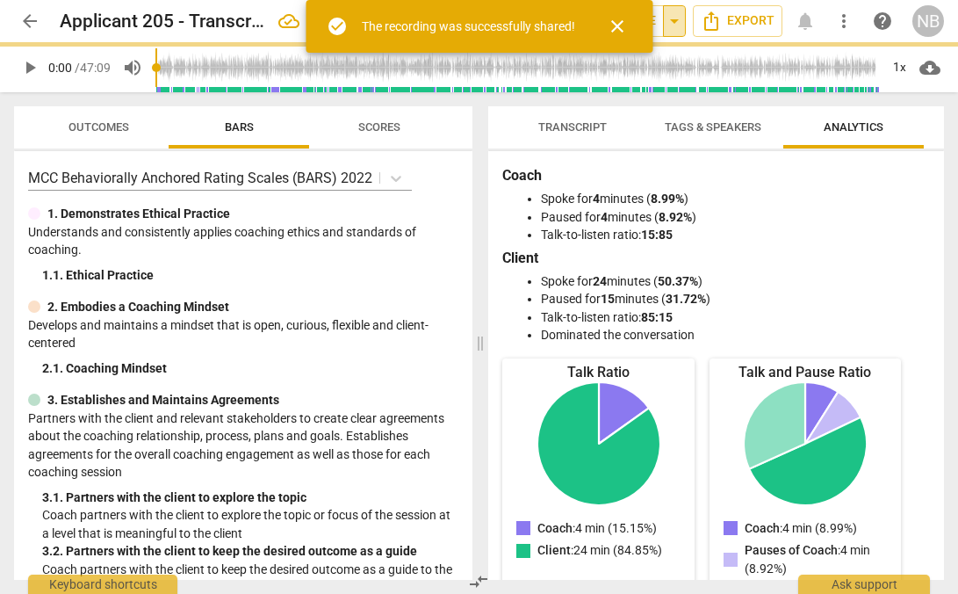
click at [671, 25] on span "arrow_drop_down" at bounding box center [674, 21] width 21 height 21
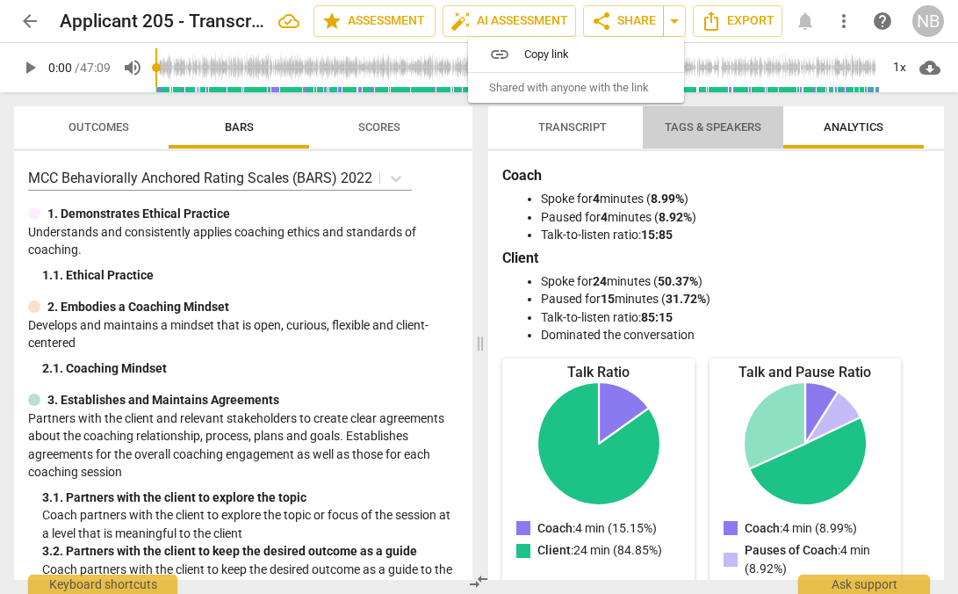
click at [679, 126] on span "Tags & Speakers" at bounding box center [713, 126] width 97 height 13
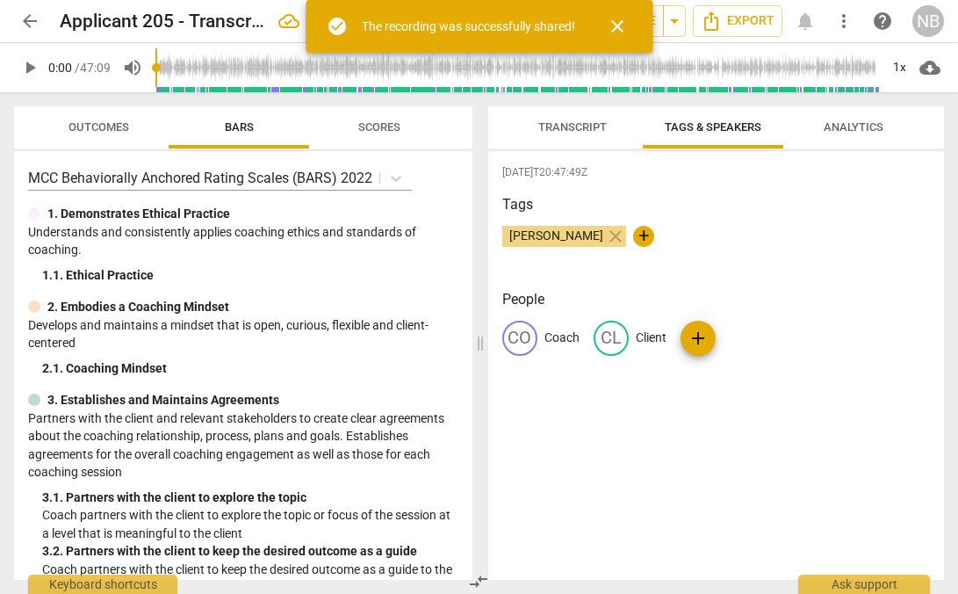
click at [618, 23] on span "close" at bounding box center [617, 26] width 21 height 21
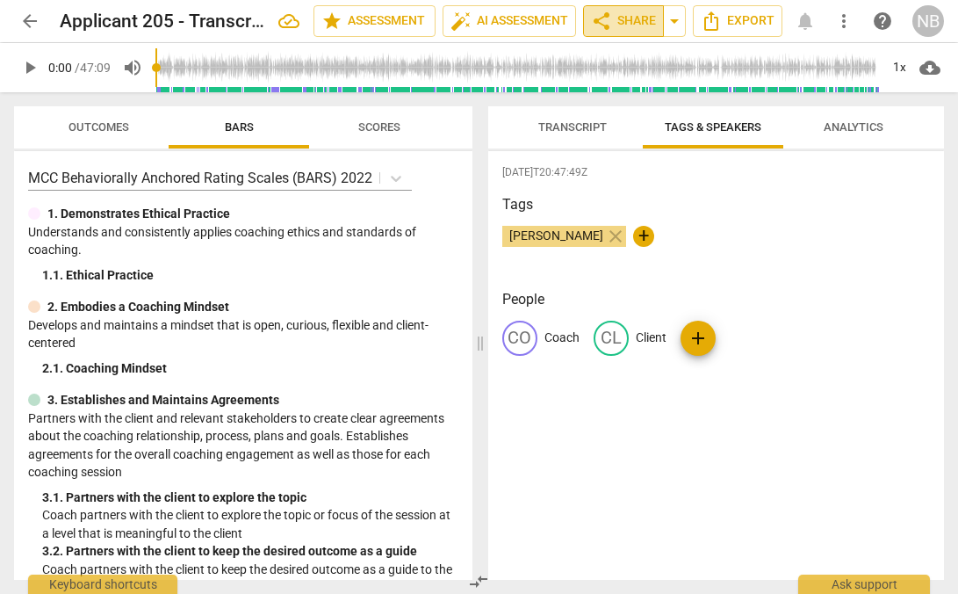
click at [618, 24] on span "share Share" at bounding box center [623, 21] width 65 height 21
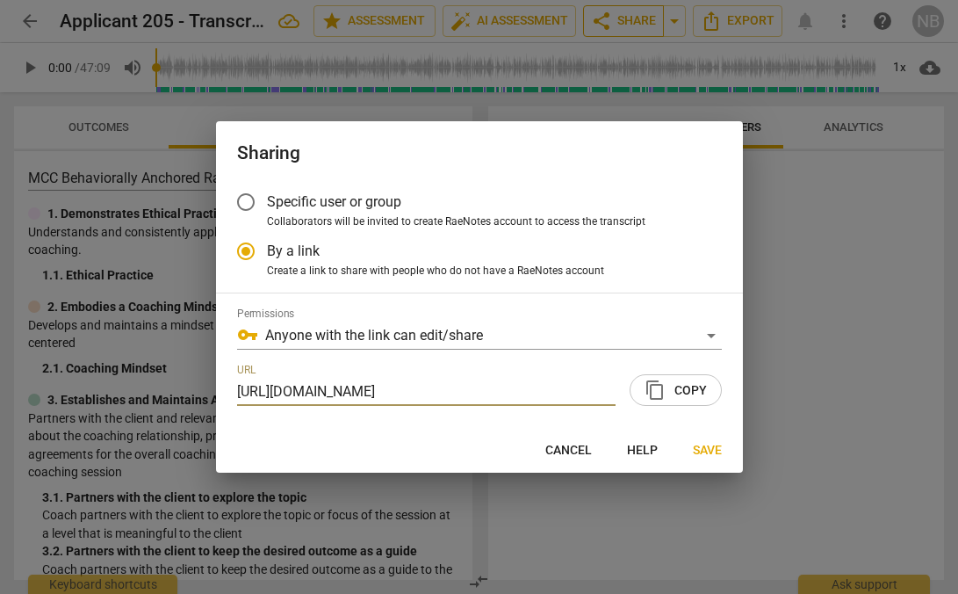
scroll to position [0, 84]
radio input "false"
click at [327, 210] on span "Specific user or group" at bounding box center [334, 201] width 134 height 20
click at [267, 210] on input "Specific user or group" at bounding box center [246, 202] width 42 height 42
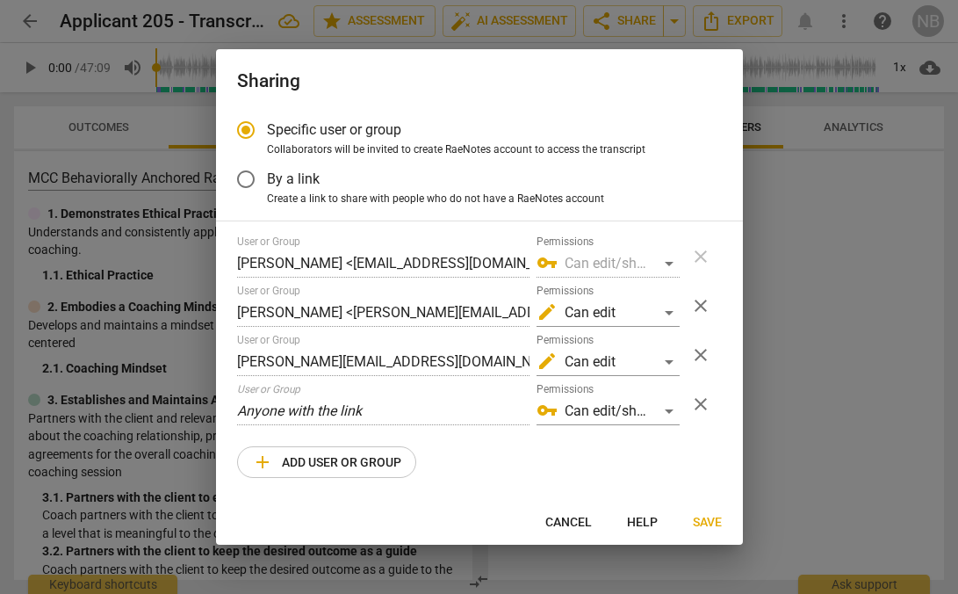
click at [707, 517] on span "Save" at bounding box center [707, 523] width 29 height 18
radio input "false"
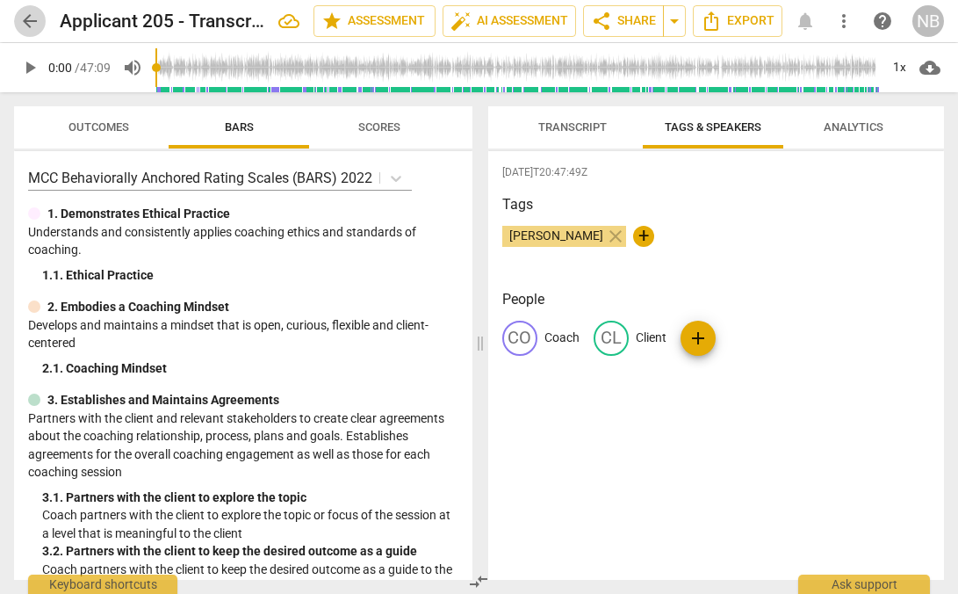
click at [35, 31] on span "arrow_back" at bounding box center [29, 21] width 21 height 21
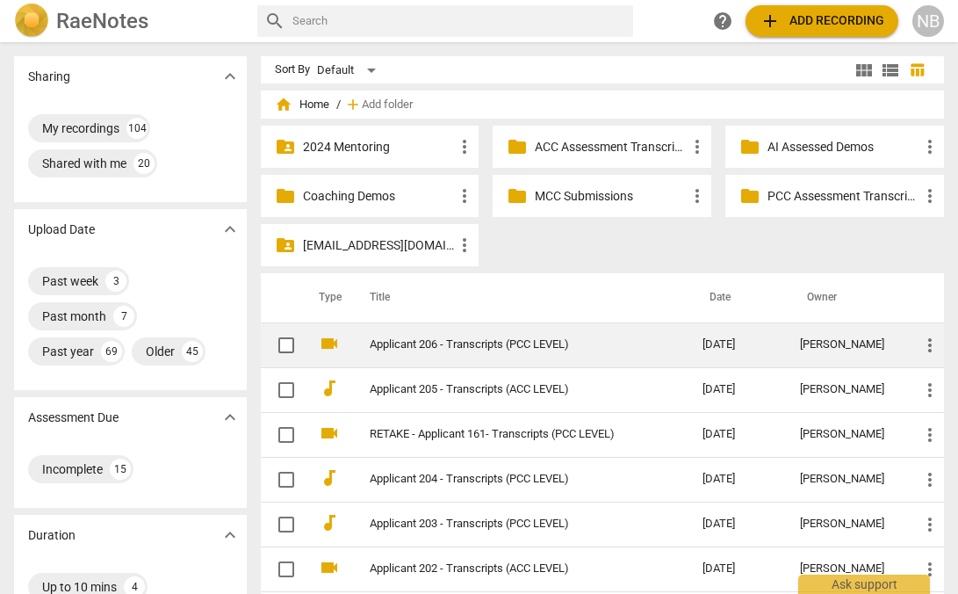
click at [442, 332] on td "Applicant 206 - Transcripts (PCC LEVEL)" at bounding box center [519, 344] width 340 height 45
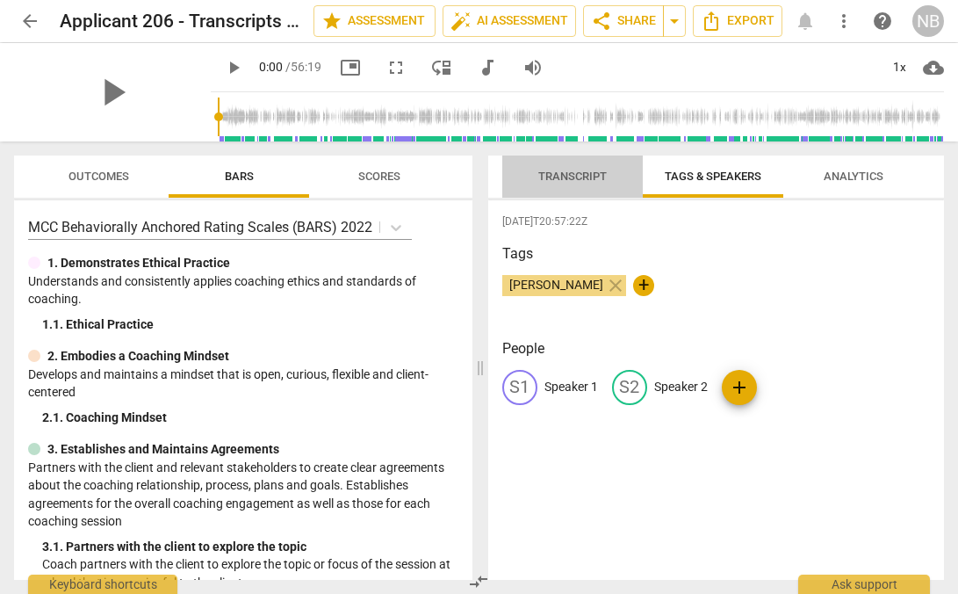
click at [594, 171] on span "Transcript" at bounding box center [572, 176] width 69 height 13
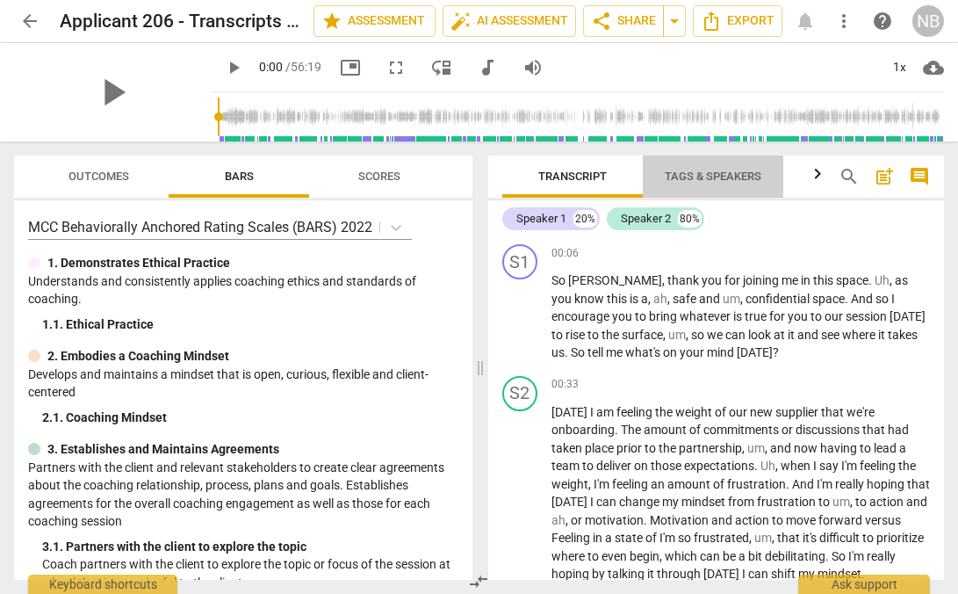
click at [693, 174] on span "Tags & Speakers" at bounding box center [713, 176] width 97 height 13
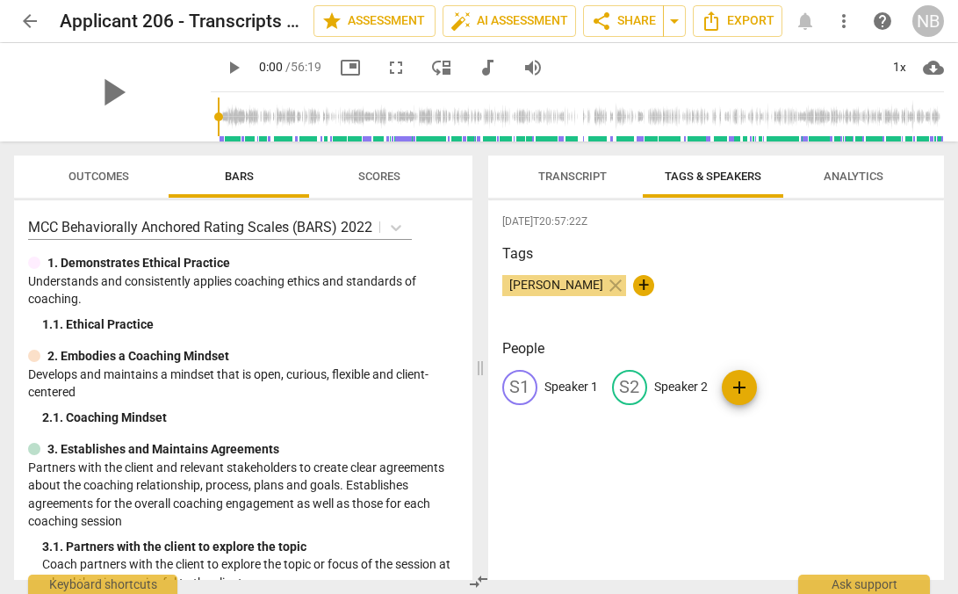
click at [582, 393] on p "Speaker 1" at bounding box center [572, 387] width 54 height 18
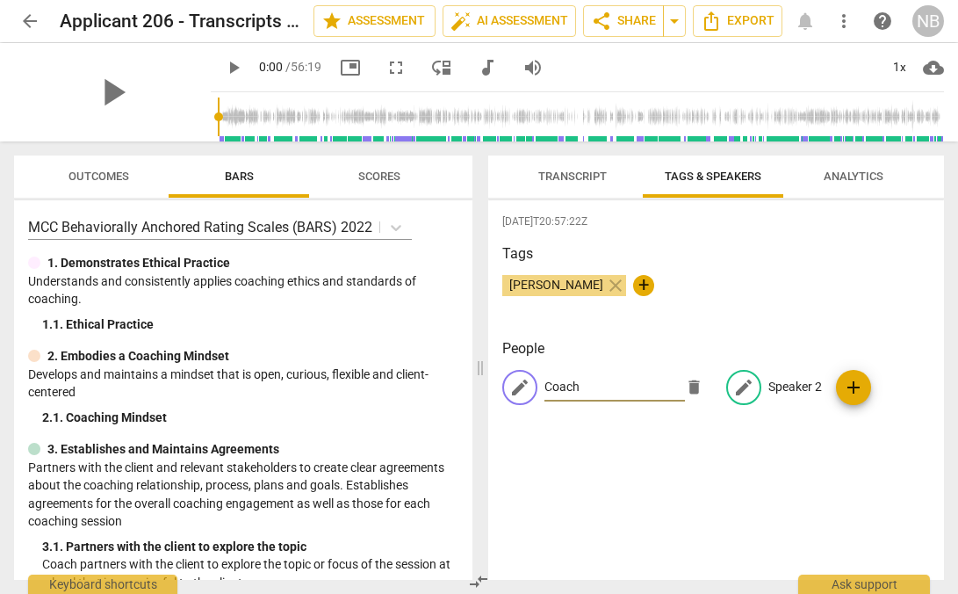
type input "Coach"
click at [770, 381] on p "Speaker 2" at bounding box center [796, 387] width 54 height 18
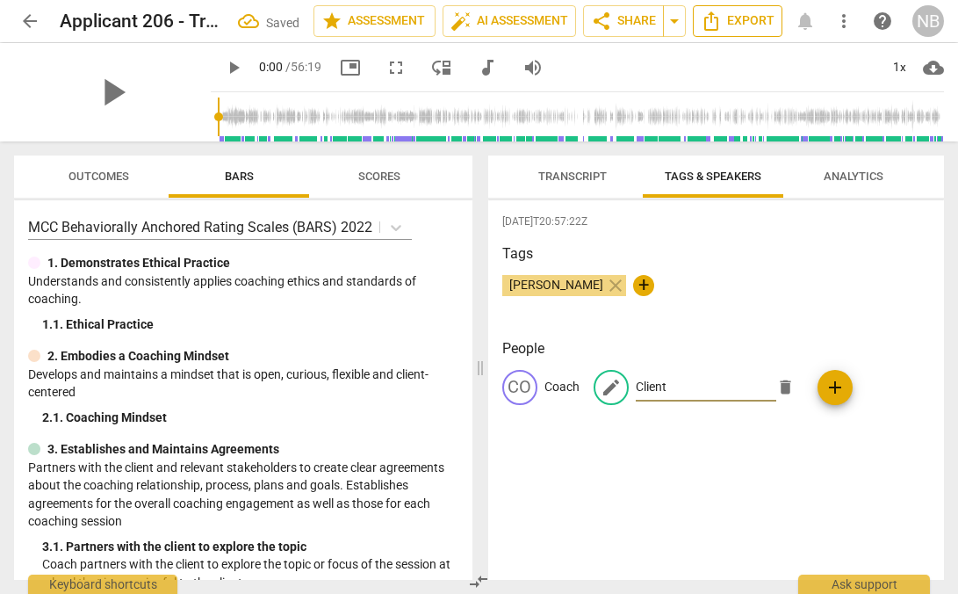
type input "Client"
click at [764, 18] on span "Export" at bounding box center [738, 21] width 74 height 21
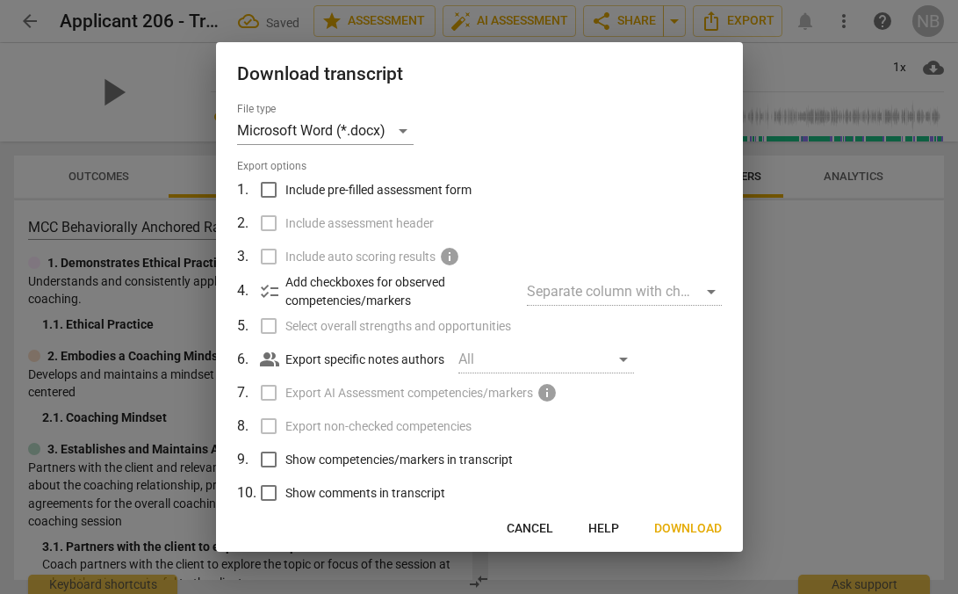
click at [709, 520] on span "Download" at bounding box center [688, 529] width 68 height 18
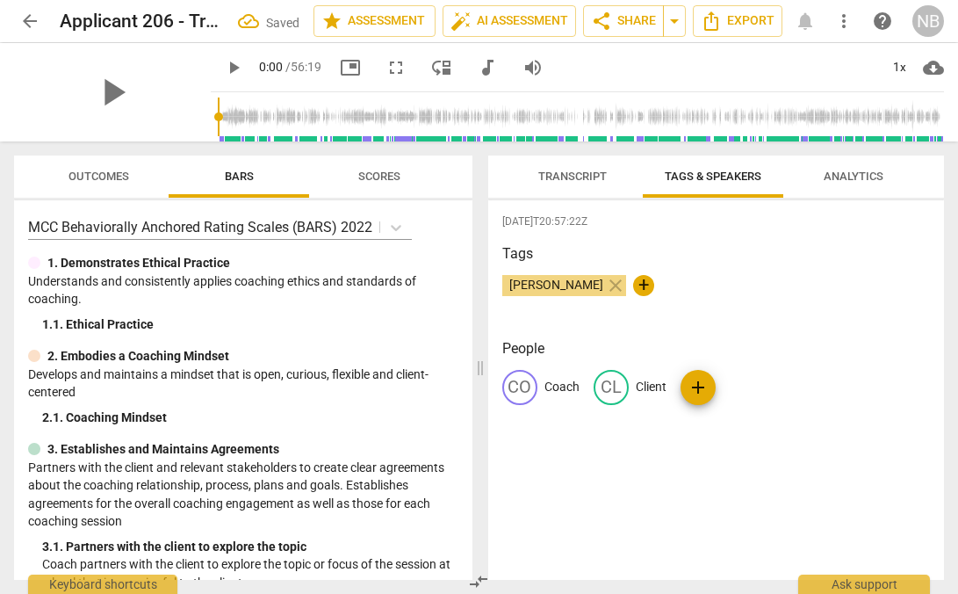
click at [862, 40] on div "arrow_back Applicant 206 - Transcripts (PCC LEVEL) Saved edit star Assessment a…" at bounding box center [479, 21] width 930 height 42
click at [678, 26] on span "arrow_drop_down" at bounding box center [674, 21] width 21 height 21
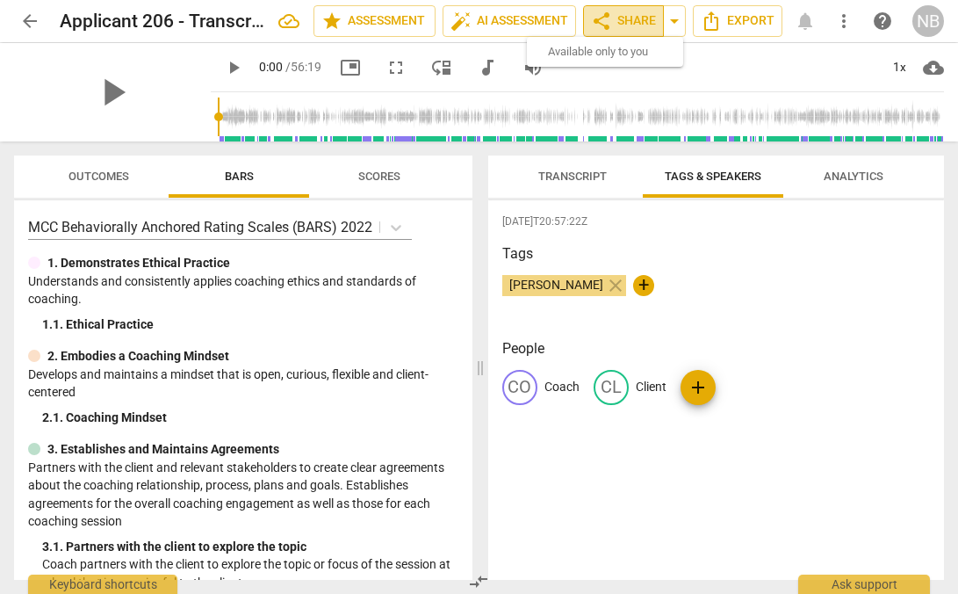
click at [627, 14] on span "share Share" at bounding box center [623, 21] width 65 height 21
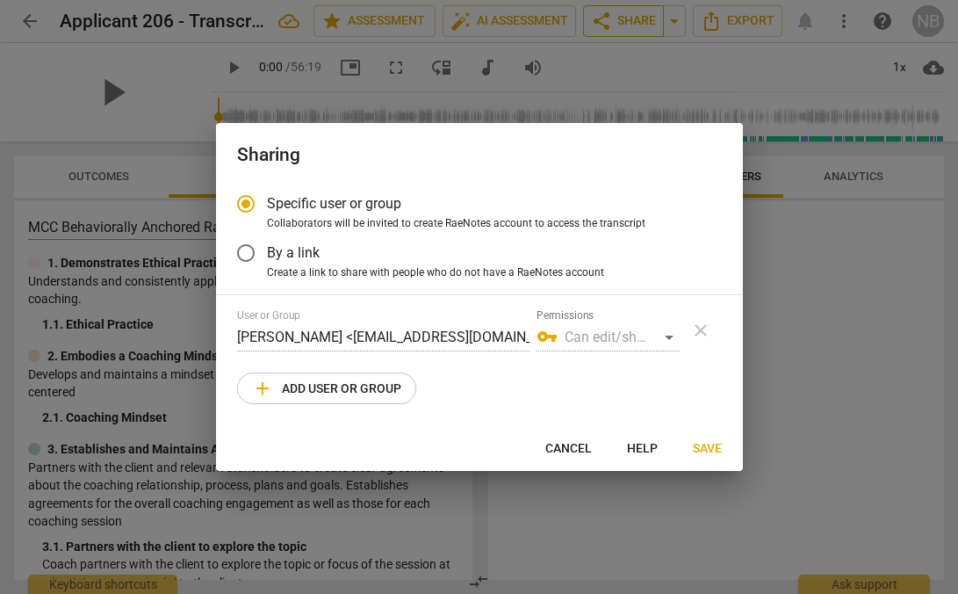
radio input "false"
click at [286, 264] on label "By a link" at bounding box center [466, 253] width 483 height 42
click at [267, 264] on input "By a link" at bounding box center [246, 253] width 42 height 42
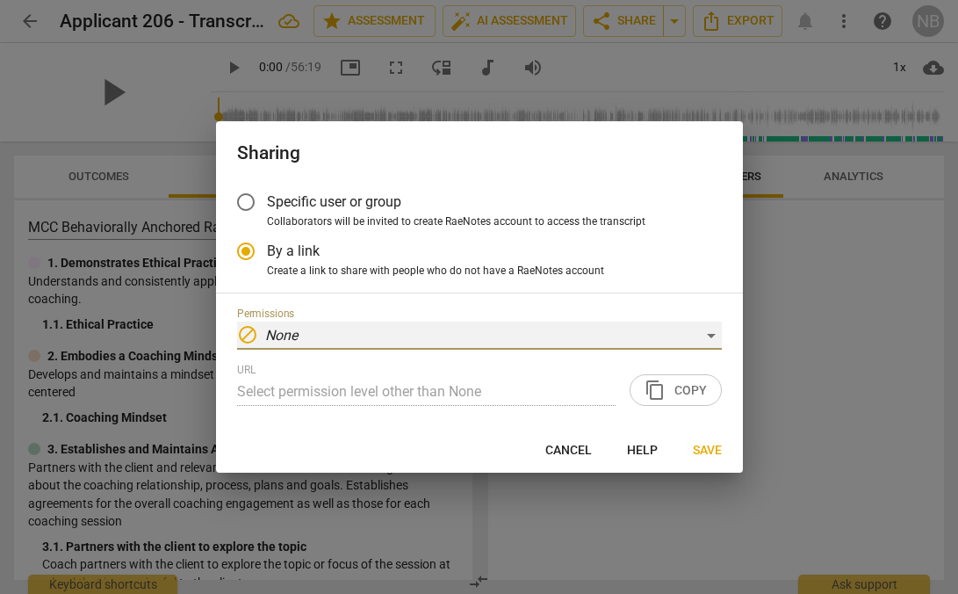
click at [367, 338] on div "block None" at bounding box center [479, 335] width 485 height 28
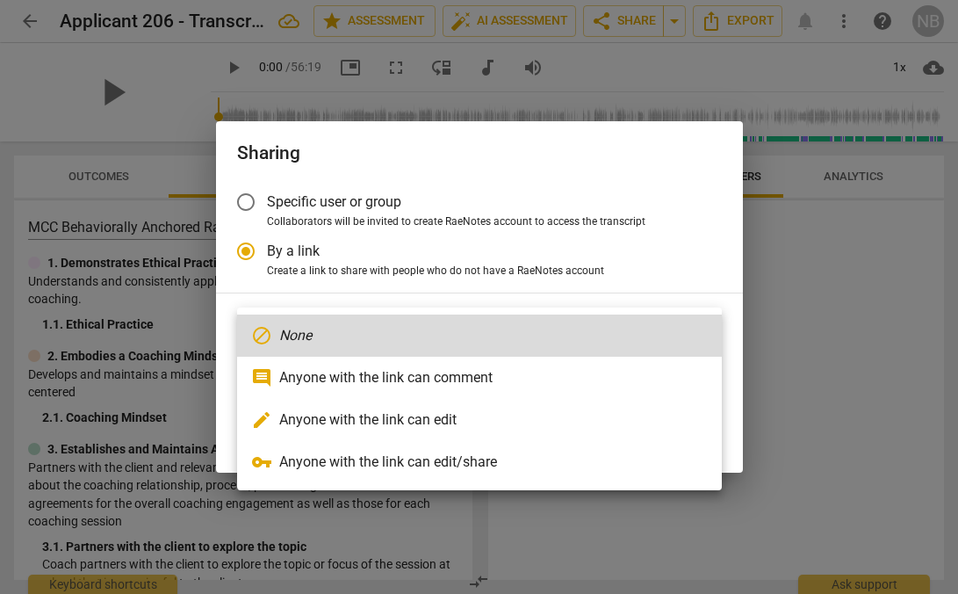
click at [332, 452] on li "vpn_key Anyone with the link can edit/share" at bounding box center [479, 462] width 485 height 42
radio input "false"
type input "https://app.raenotes.com/meeting/c0d555ec664f4b73ab6b6712ec2b2876"
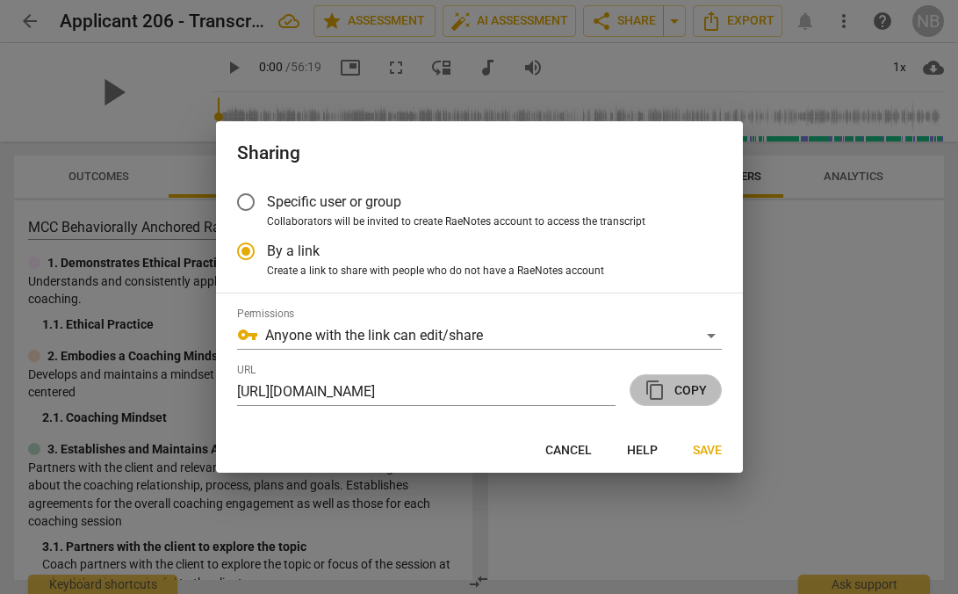
click at [683, 394] on span "content_copy Copy" at bounding box center [676, 389] width 62 height 21
click at [278, 199] on span "Specific user or group" at bounding box center [334, 201] width 134 height 20
click at [267, 199] on input "Specific user or group" at bounding box center [246, 202] width 42 height 42
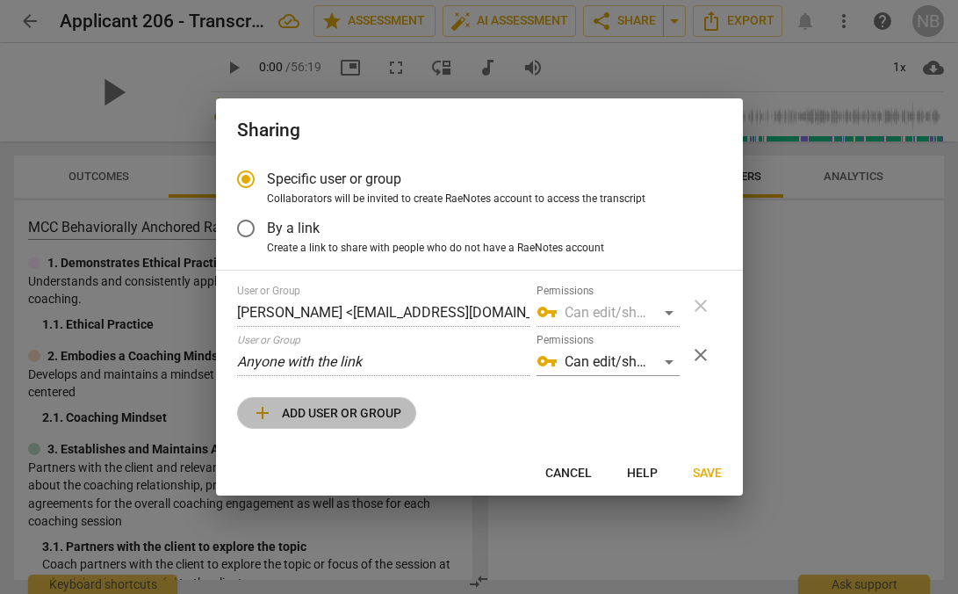
click at [333, 414] on span "add Add user or group" at bounding box center [326, 412] width 149 height 21
radio input "false"
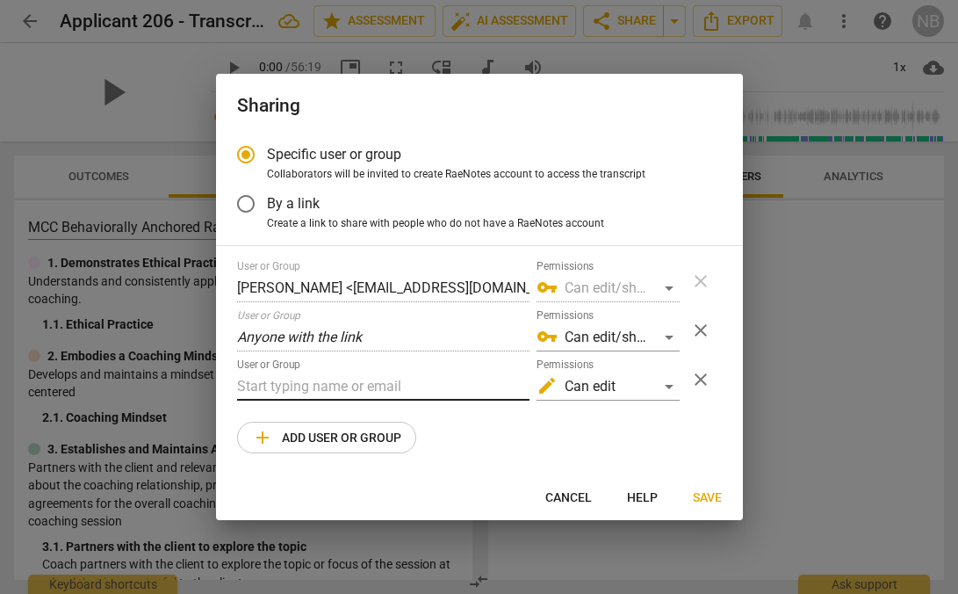
click at [340, 390] on input "text" at bounding box center [383, 386] width 293 height 28
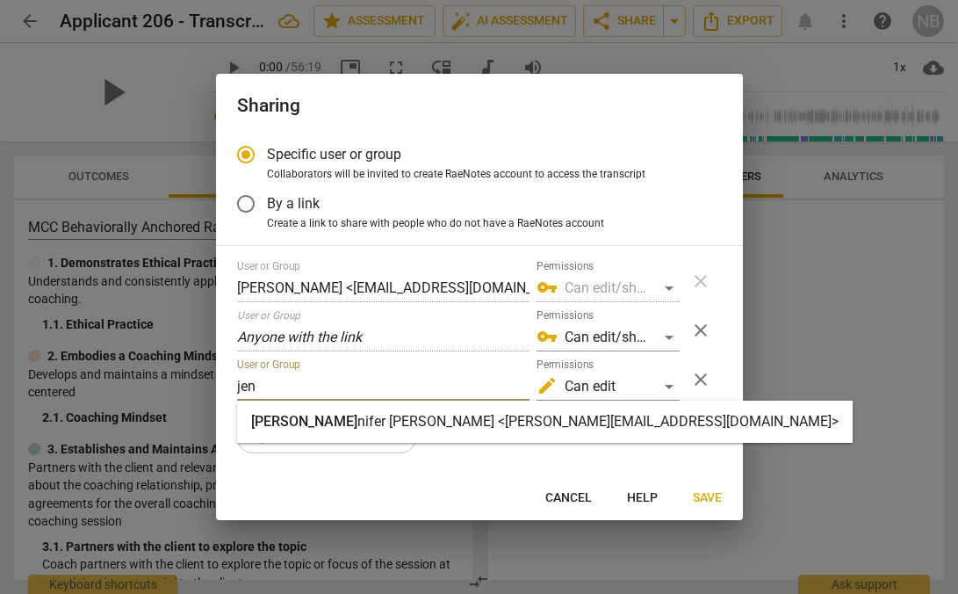
type input "jen"
click at [347, 408] on div "Jen nifer Gaudette <jennifer@canadacoachacademy.com>" at bounding box center [545, 422] width 616 height 42
radio input "false"
type input "Jennifer Gaudette <jennifer@canadacoachacademy.com>"
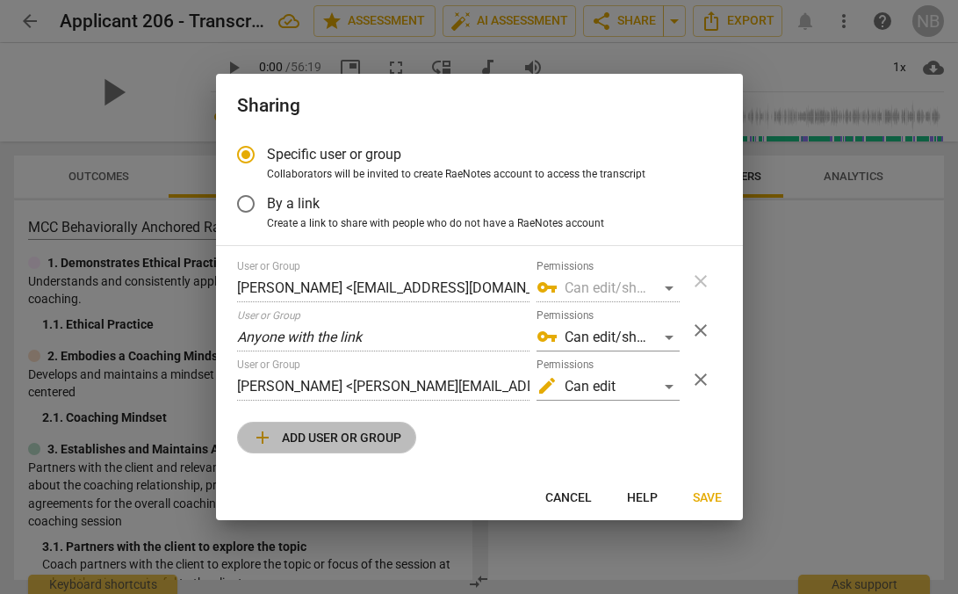
click at [334, 436] on span "add Add user or group" at bounding box center [326, 437] width 149 height 21
radio input "false"
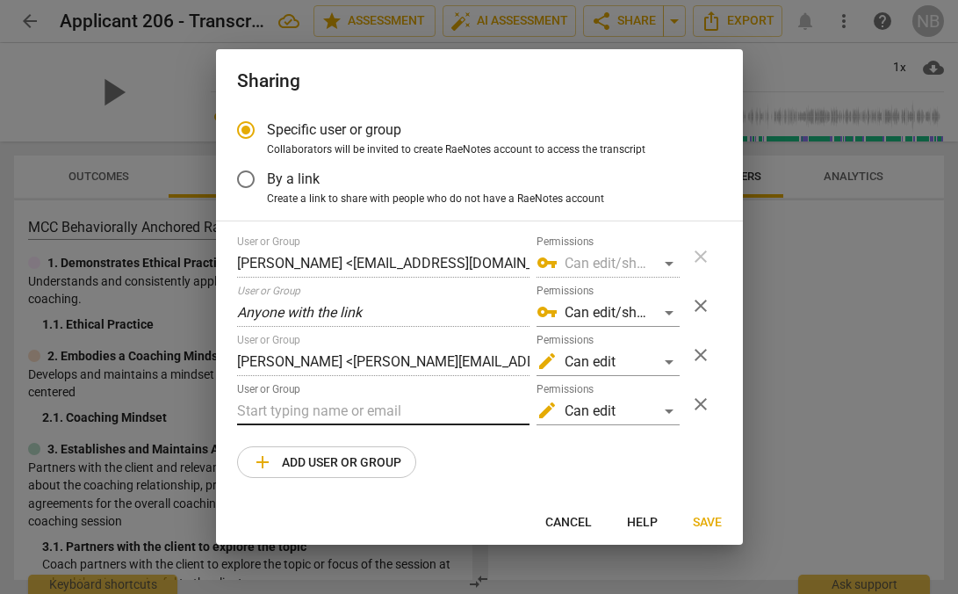
click at [341, 406] on input "text" at bounding box center [383, 411] width 293 height 28
type input "jennifer@coachacademy.com"
click at [459, 450] on div "User or Group Nathalie Blais <info@canadacoachacademy.com> Permissions vpn_key …" at bounding box center [479, 356] width 485 height 242
click at [690, 524] on button "Save" at bounding box center [707, 522] width 57 height 32
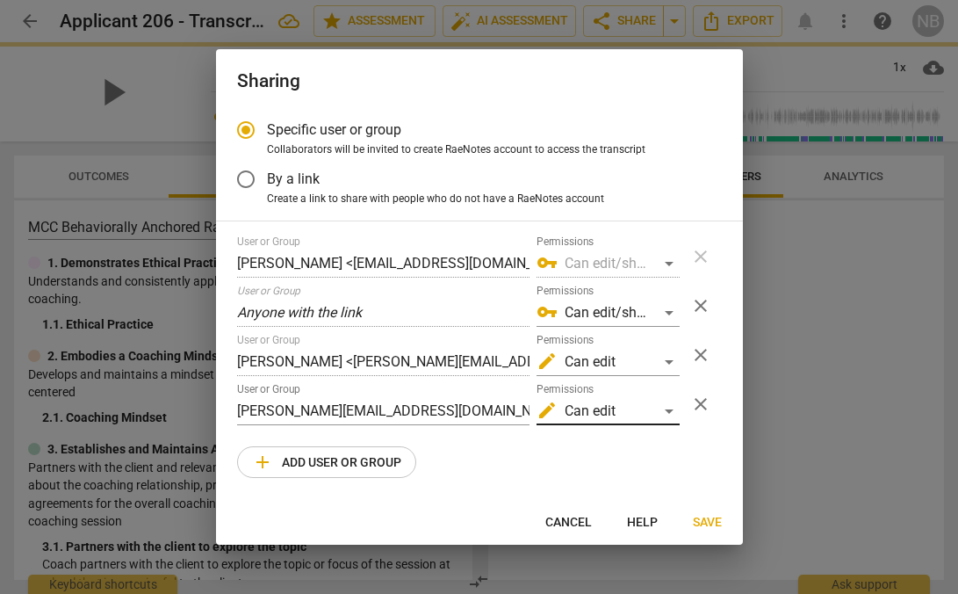
radio input "false"
type input "Jenn Gaudette <jennifer@coachacademy.com>"
